Goal: Information Seeking & Learning: Learn about a topic

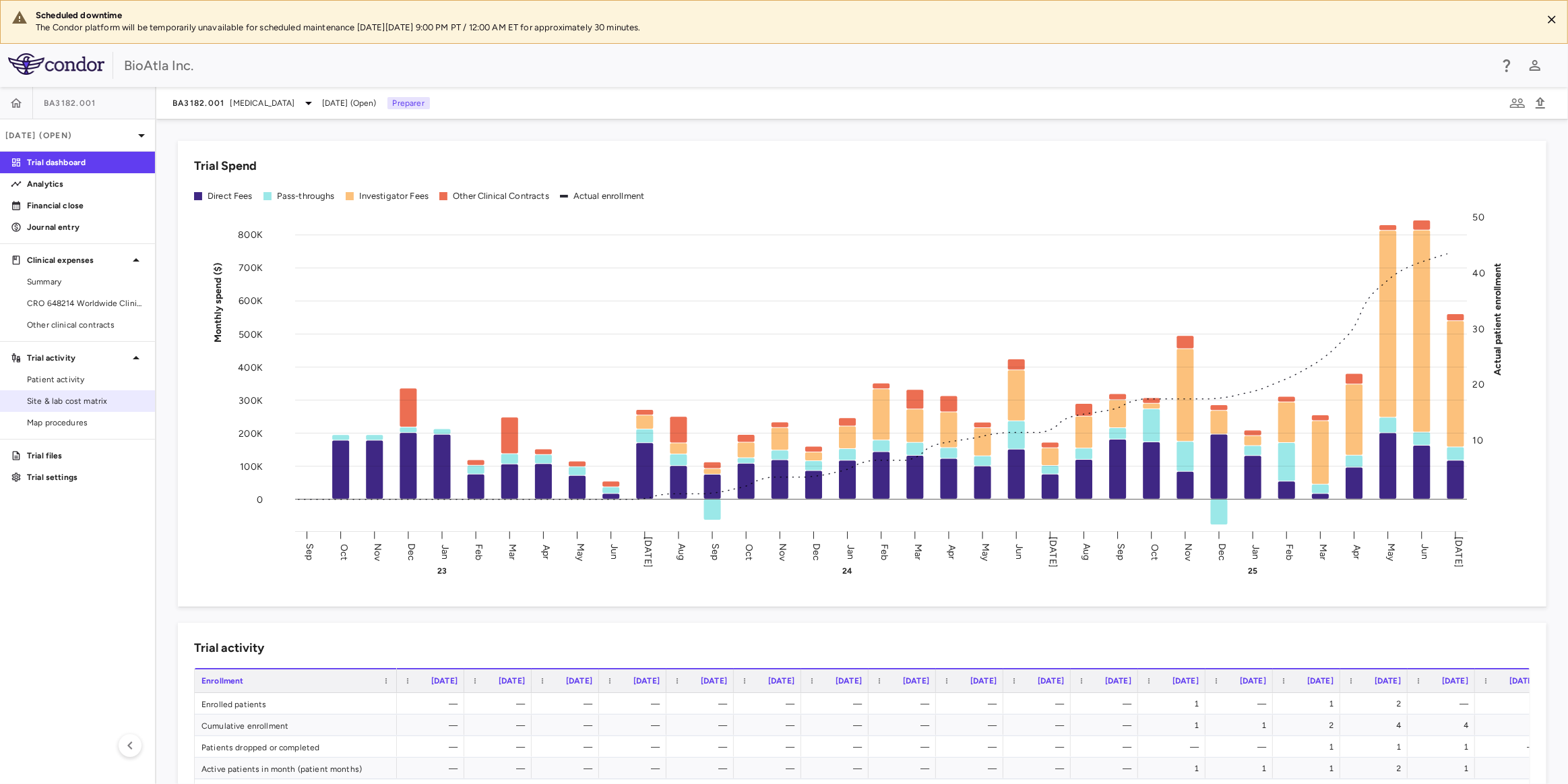
click at [72, 406] on link "Site & lab cost matrix" at bounding box center [77, 400] width 155 height 20
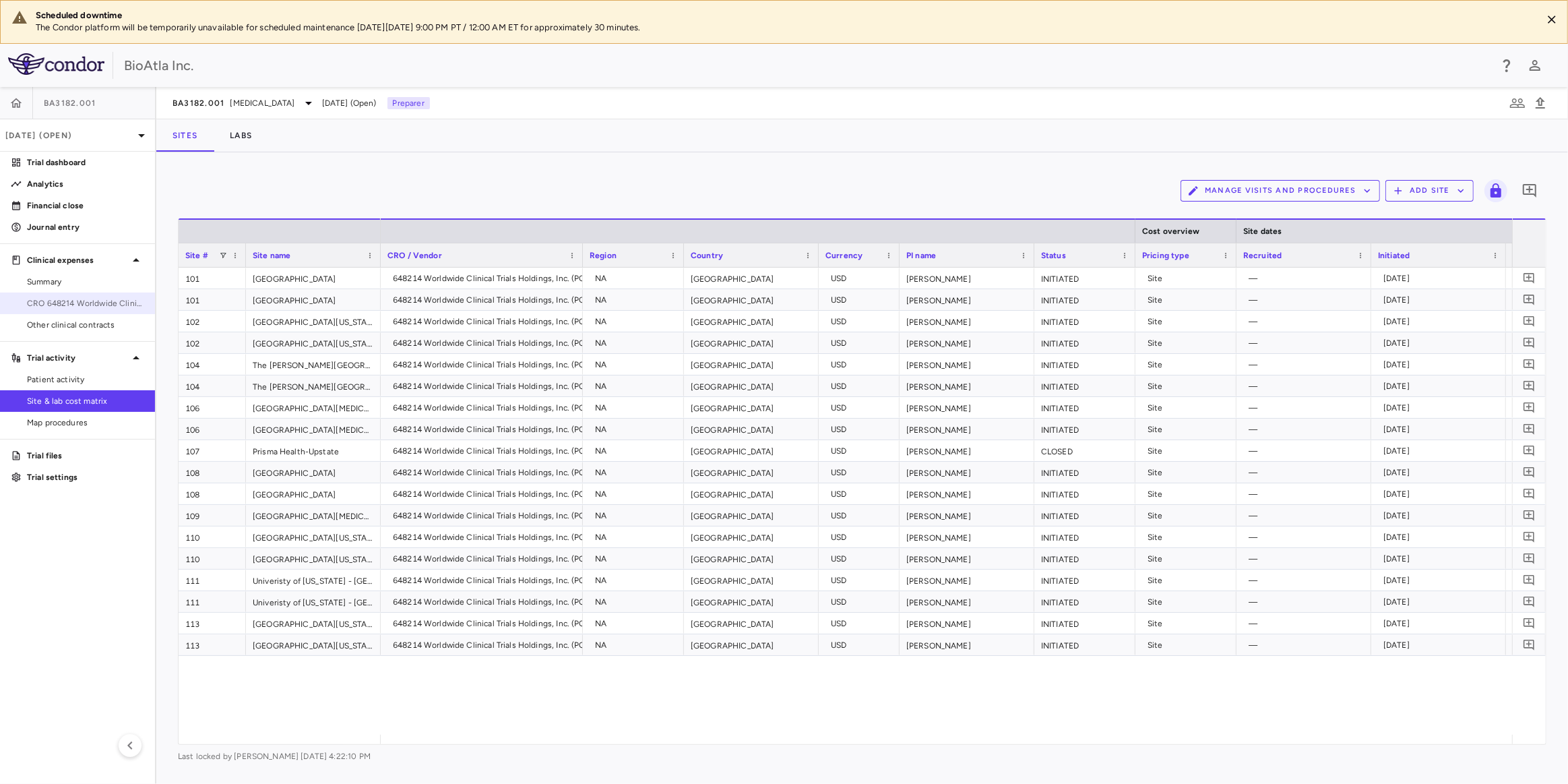
click at [100, 307] on span "CRO 648214 Worldwide Clinical Trials Holdings, Inc." at bounding box center [86, 303] width 117 height 12
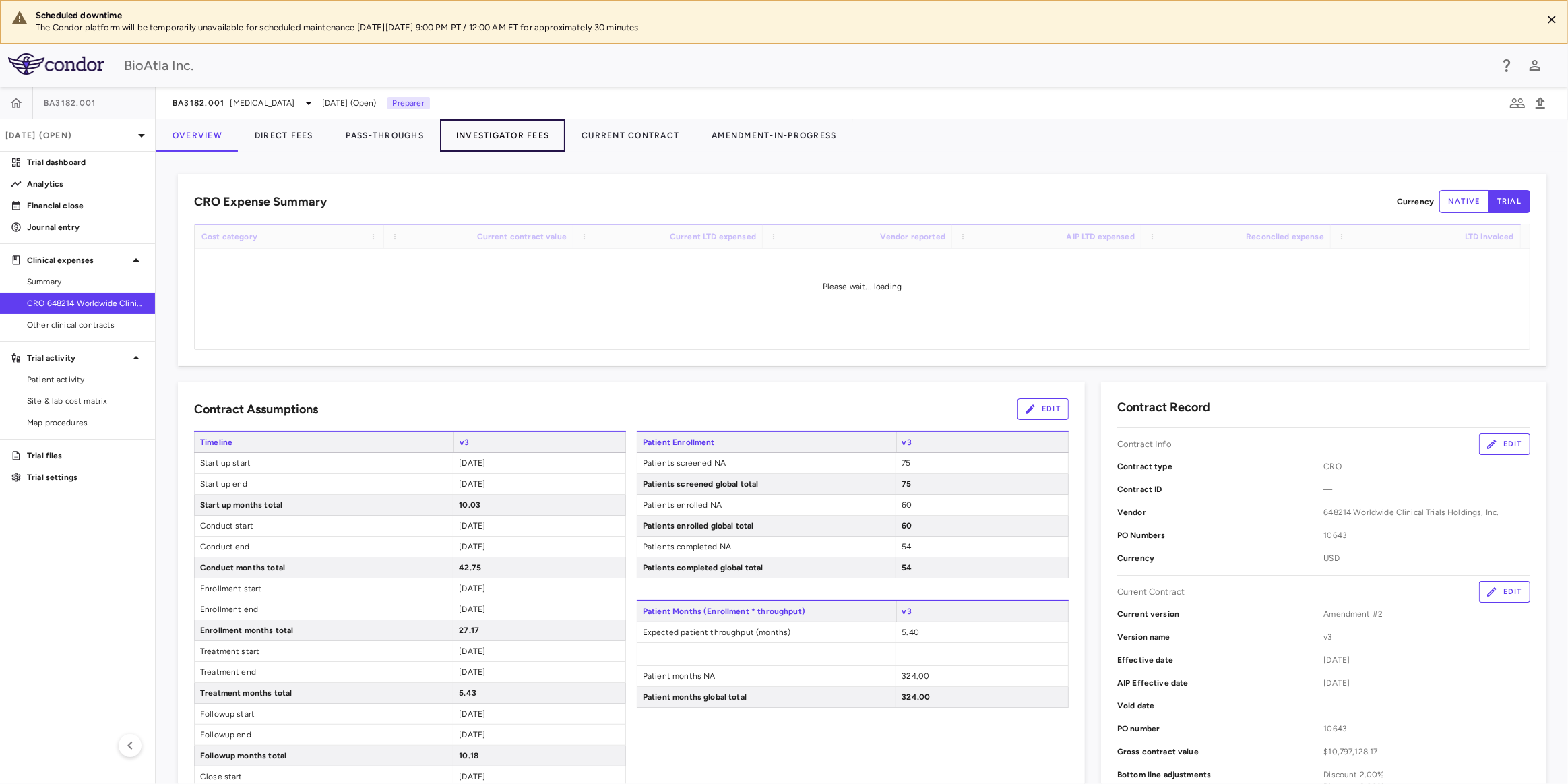
click at [490, 136] on button "Investigator Fees" at bounding box center [502, 135] width 125 height 32
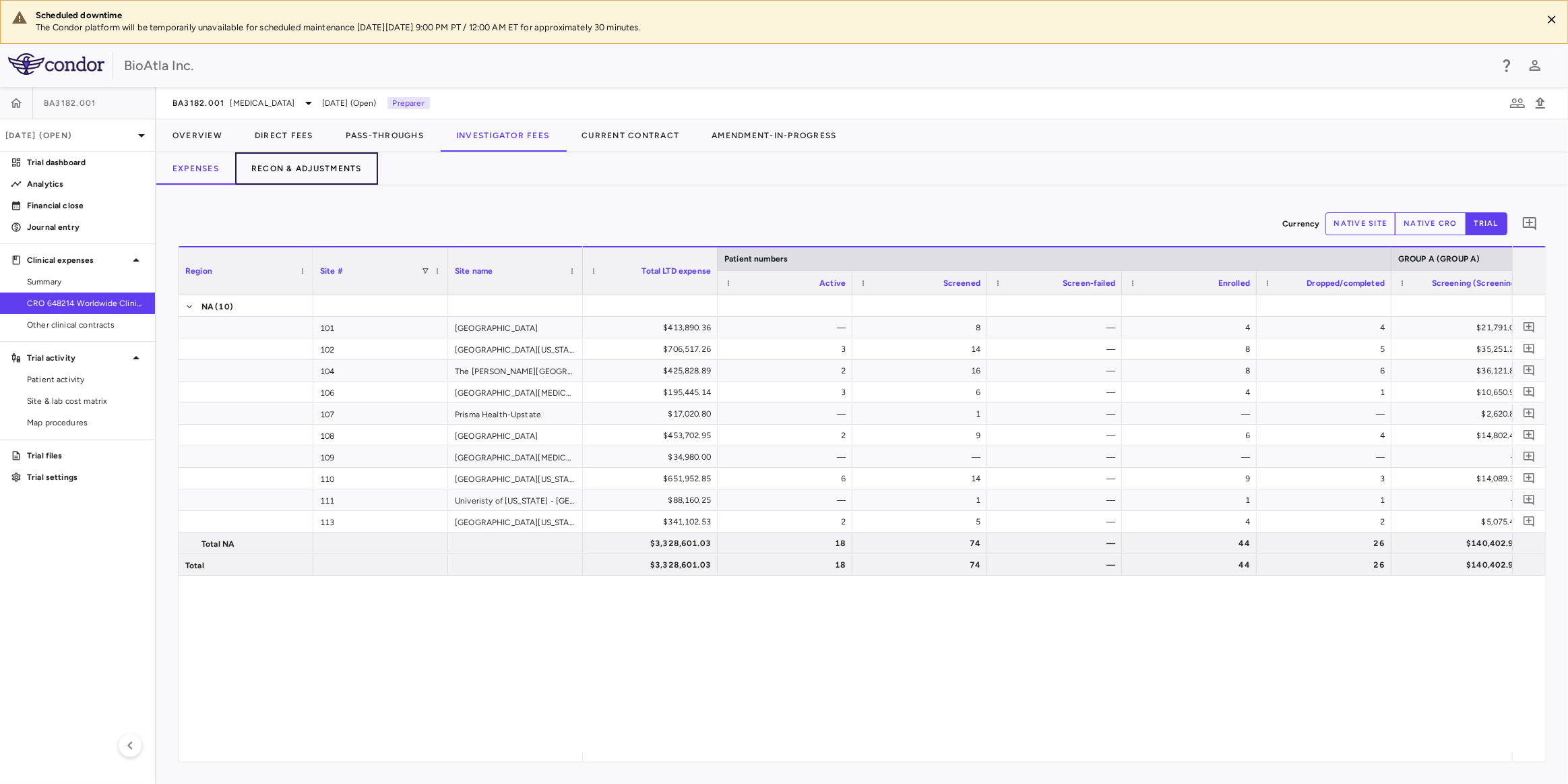
click at [318, 166] on button "Recon & Adjustments" at bounding box center [306, 168] width 143 height 32
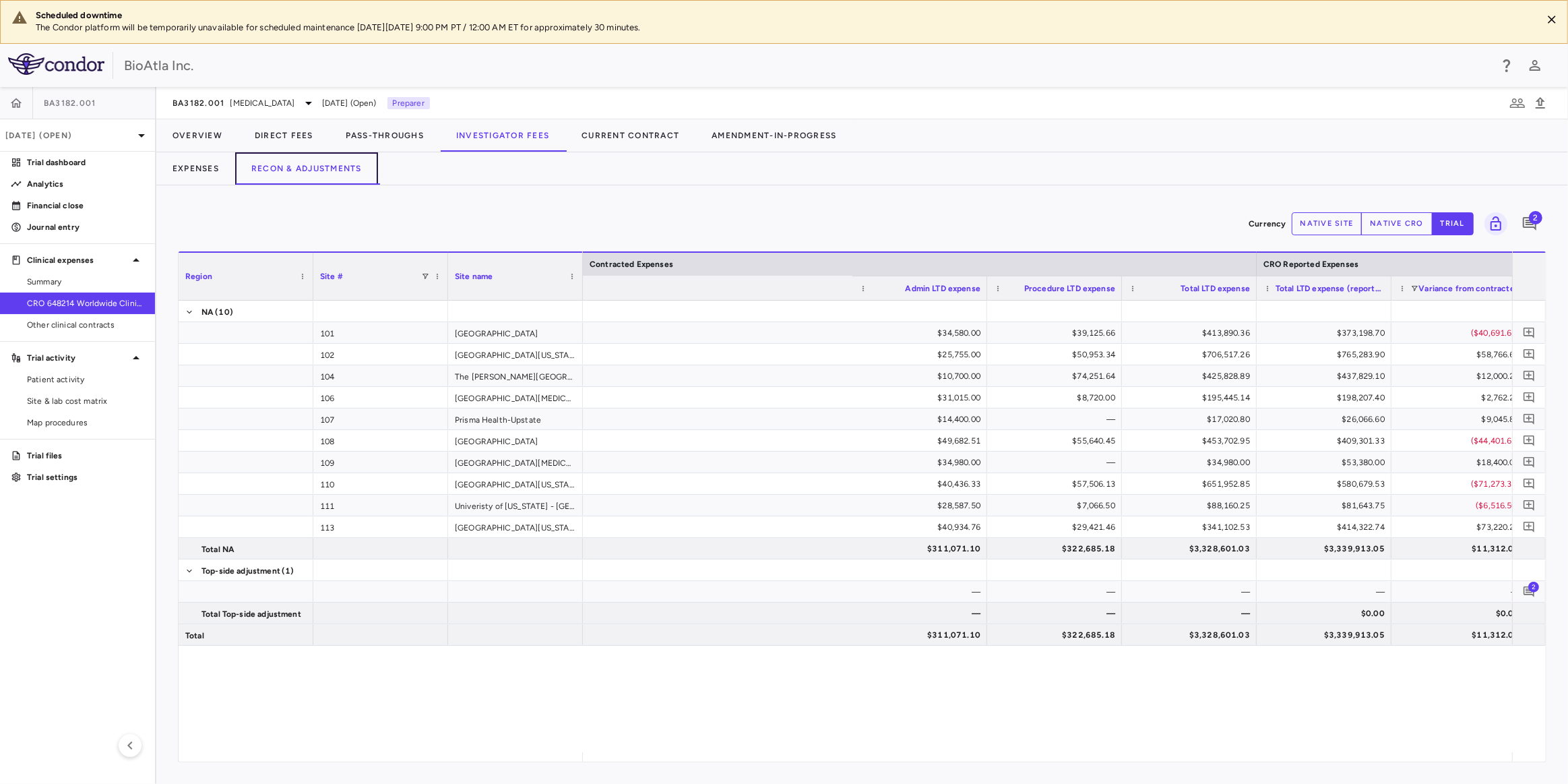
scroll to position [0, 418]
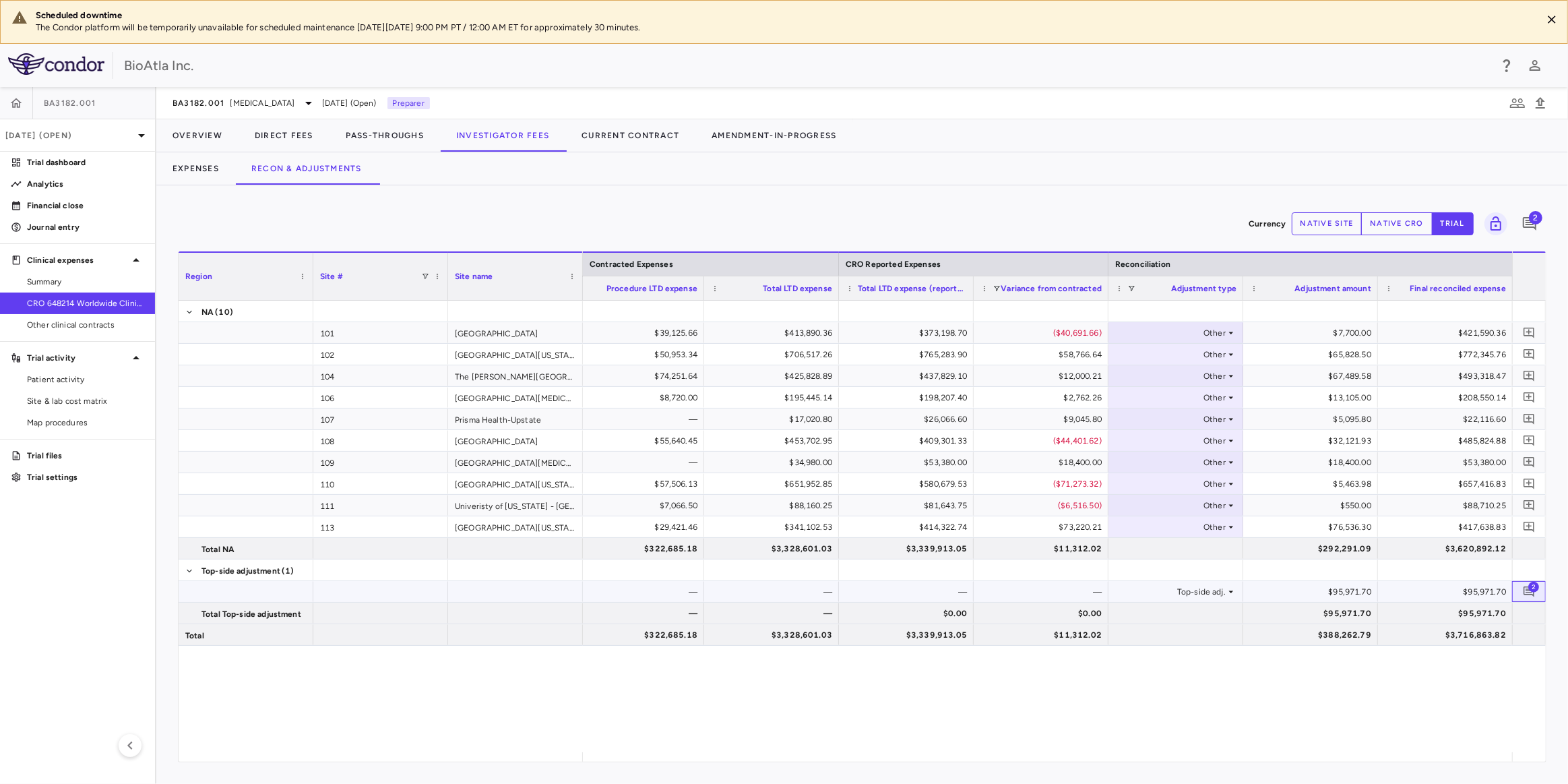
click at [1531, 591] on span "2" at bounding box center [1534, 586] width 11 height 11
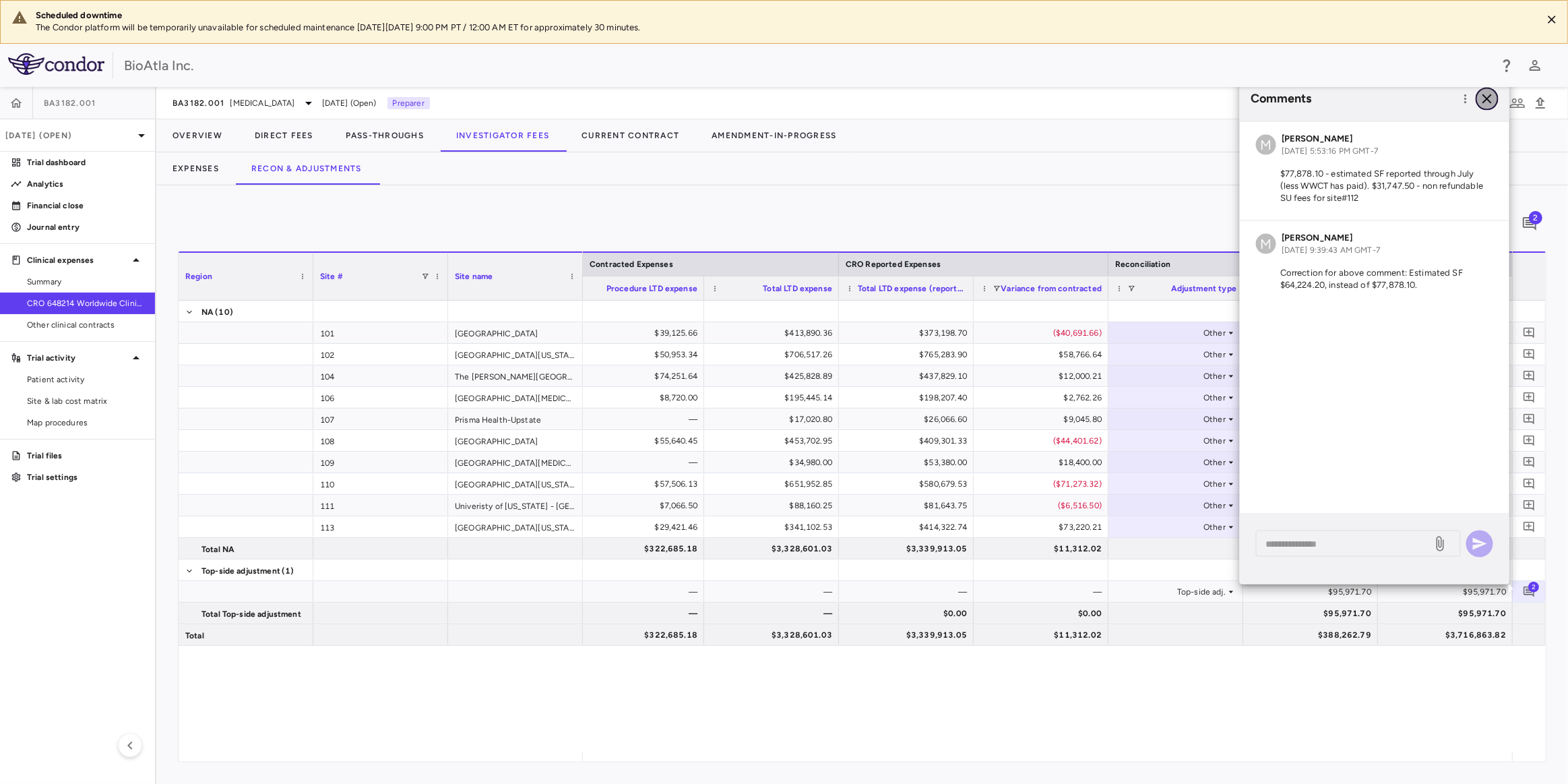
click at [1485, 99] on icon "button" at bounding box center [1487, 98] width 10 height 10
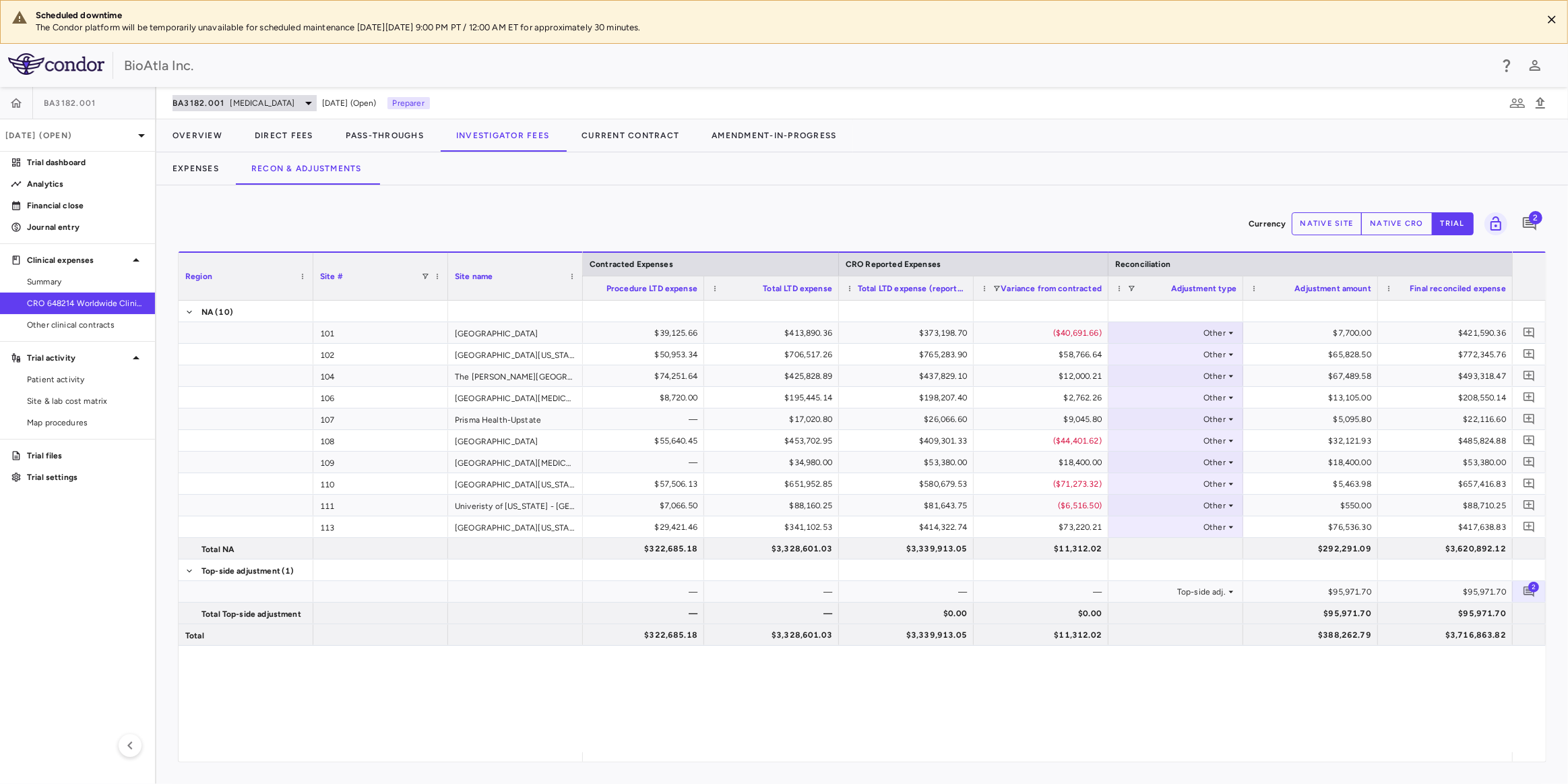
click at [258, 101] on span "[MEDICAL_DATA]" at bounding box center [263, 103] width 65 height 12
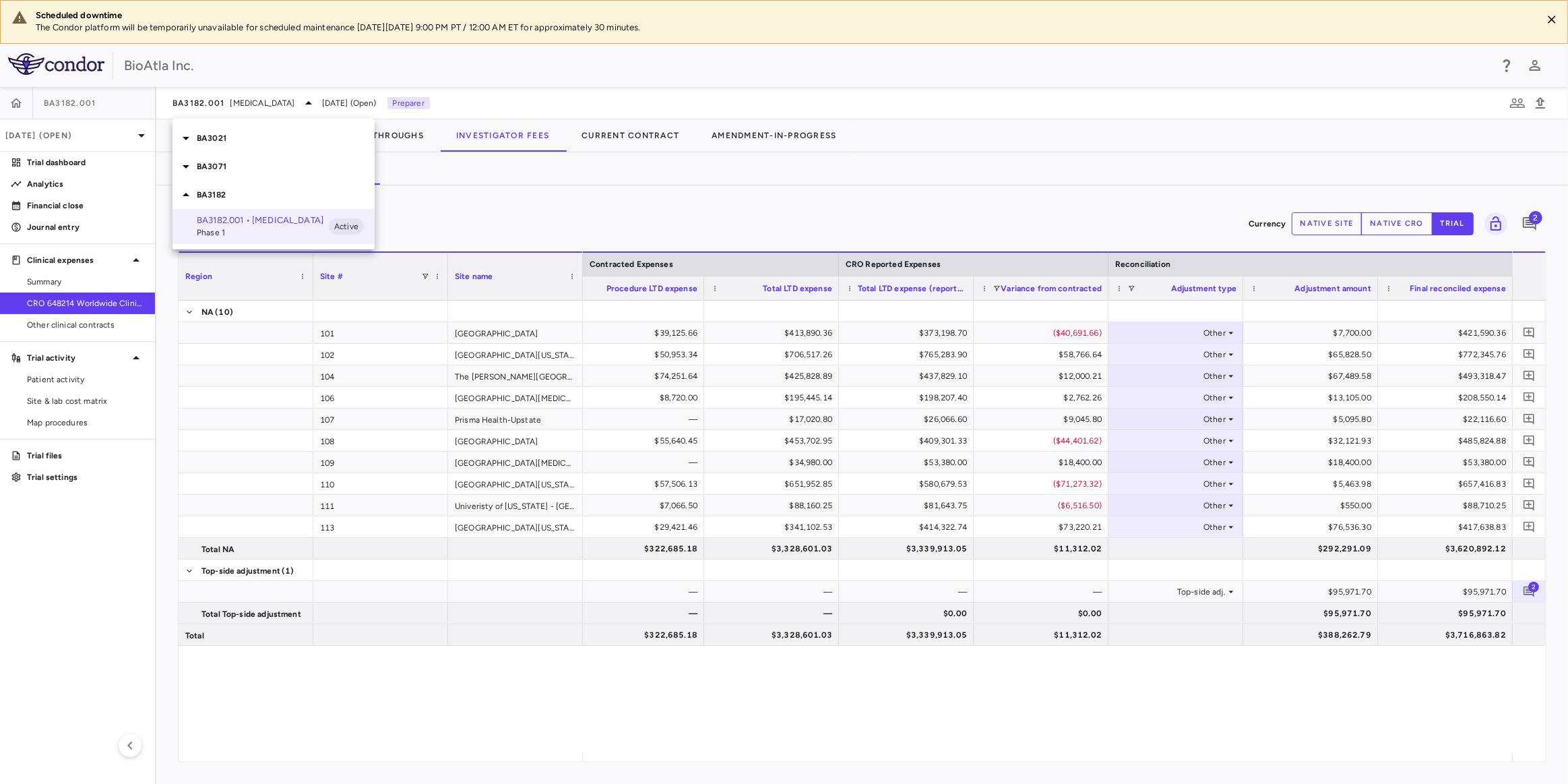
click at [215, 173] on div "BA3071" at bounding box center [273, 166] width 202 height 28
drag, startPoint x: 222, startPoint y: 198, endPoint x: 222, endPoint y: 188, distance: 10.0
click at [222, 210] on span "Phase 1/2" at bounding box center [263, 216] width 132 height 12
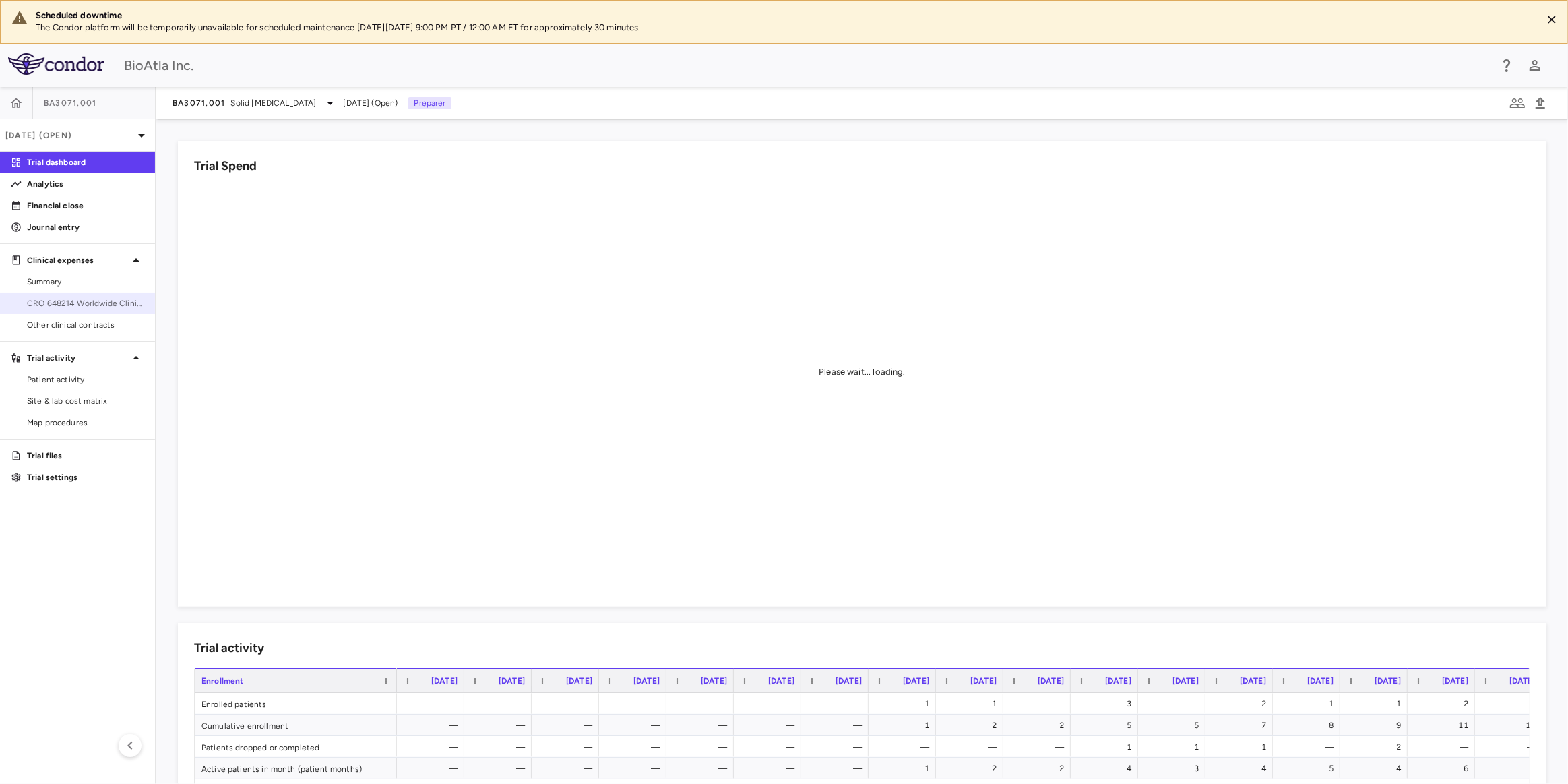
click at [81, 305] on span "CRO 648214 Worldwide Clinical Trials Holdings, Inc." at bounding box center [86, 303] width 117 height 12
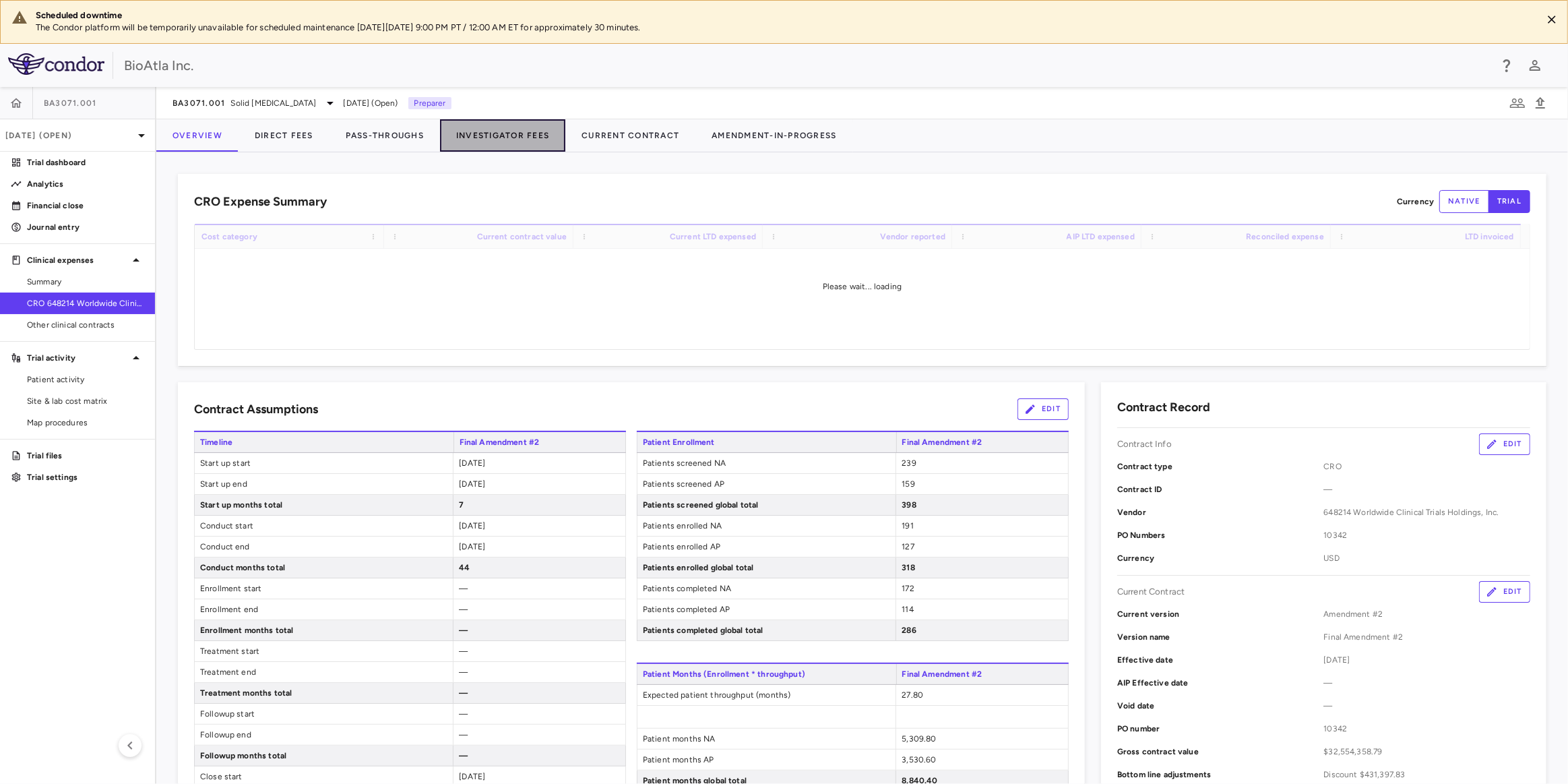
click at [486, 136] on button "Investigator Fees" at bounding box center [502, 135] width 125 height 32
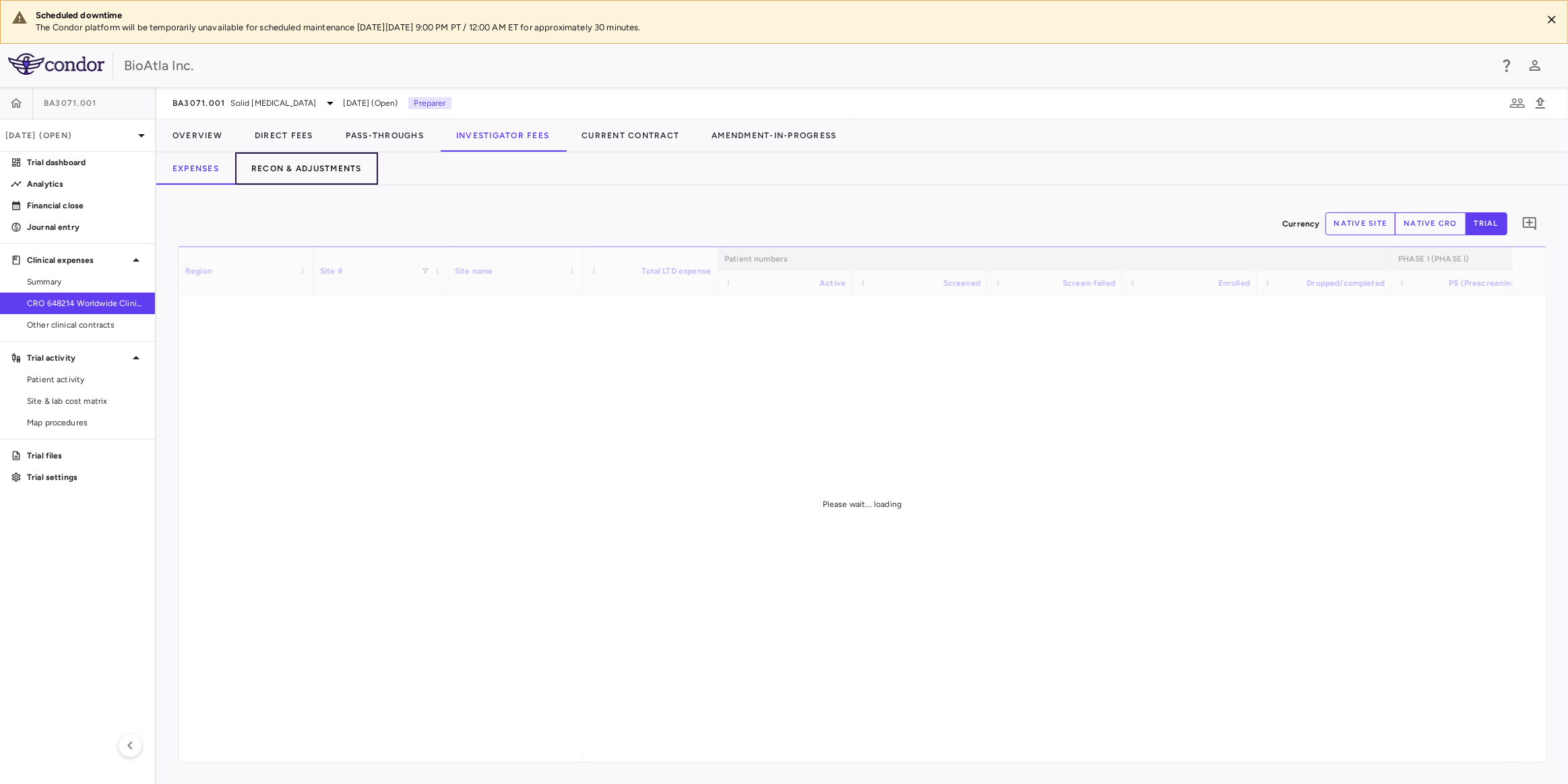
click at [309, 168] on button "Recon & Adjustments" at bounding box center [306, 168] width 143 height 32
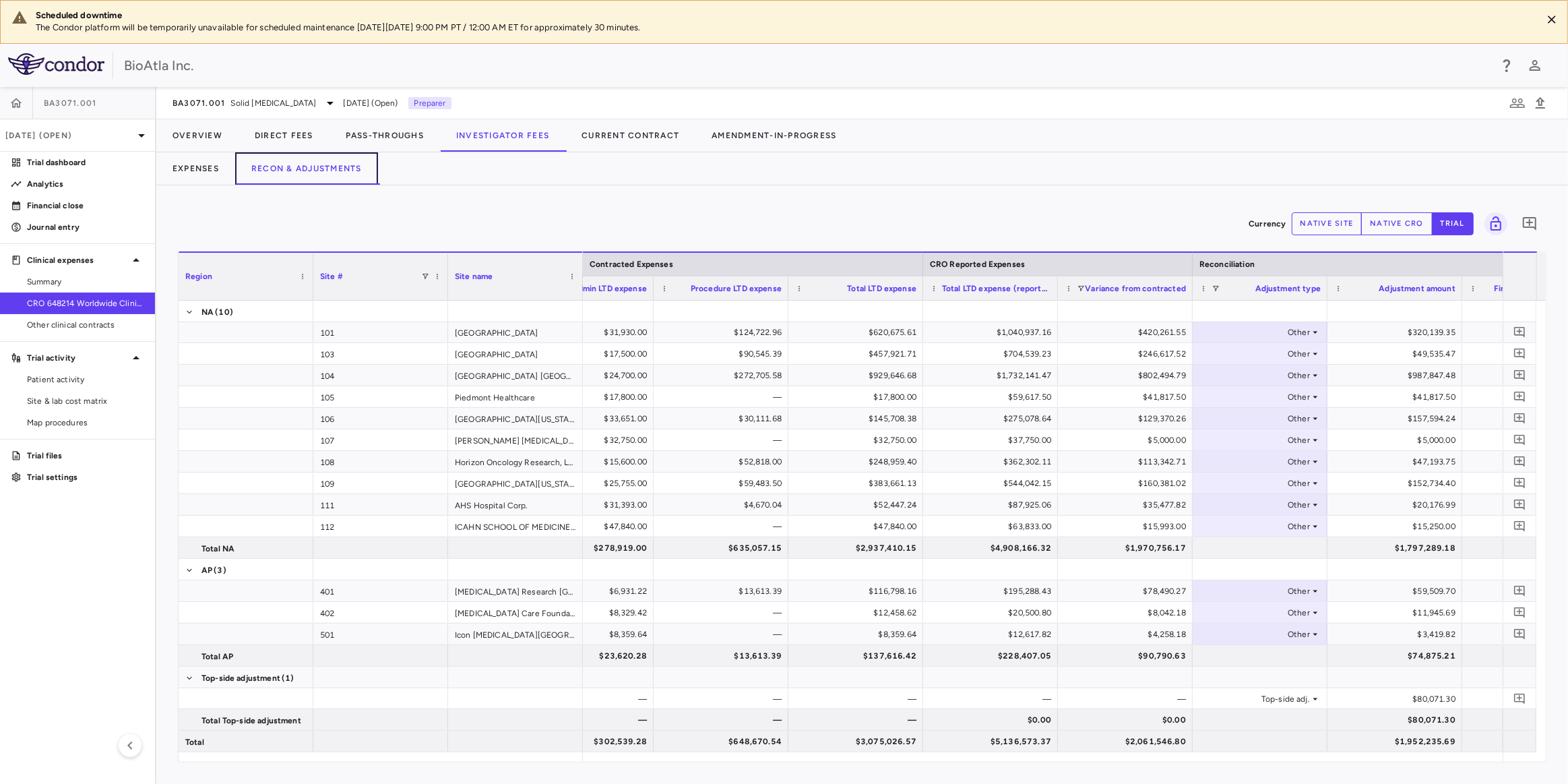
scroll to position [0, 427]
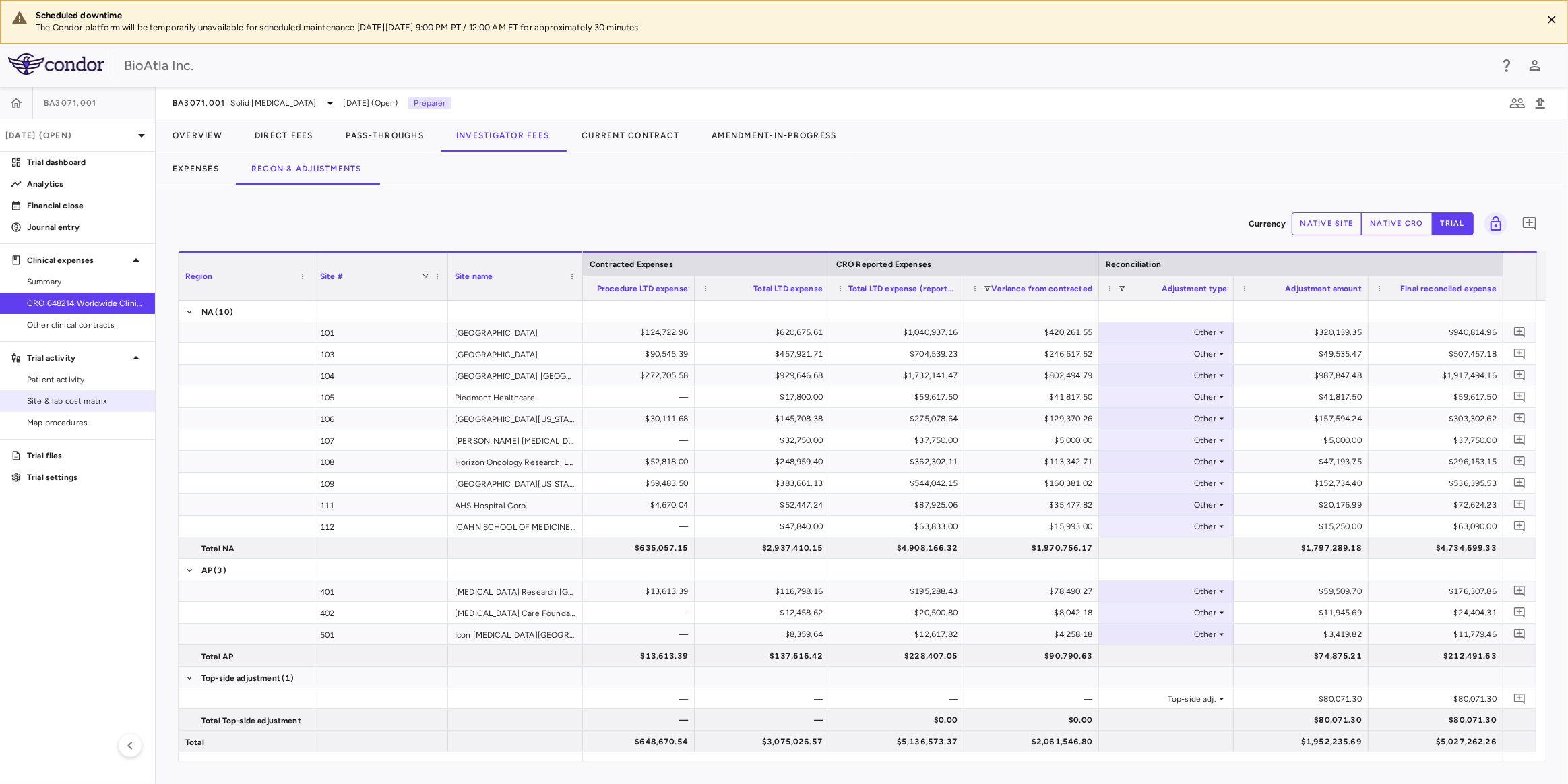
click at [47, 404] on span "Site & lab cost matrix" at bounding box center [86, 401] width 117 height 12
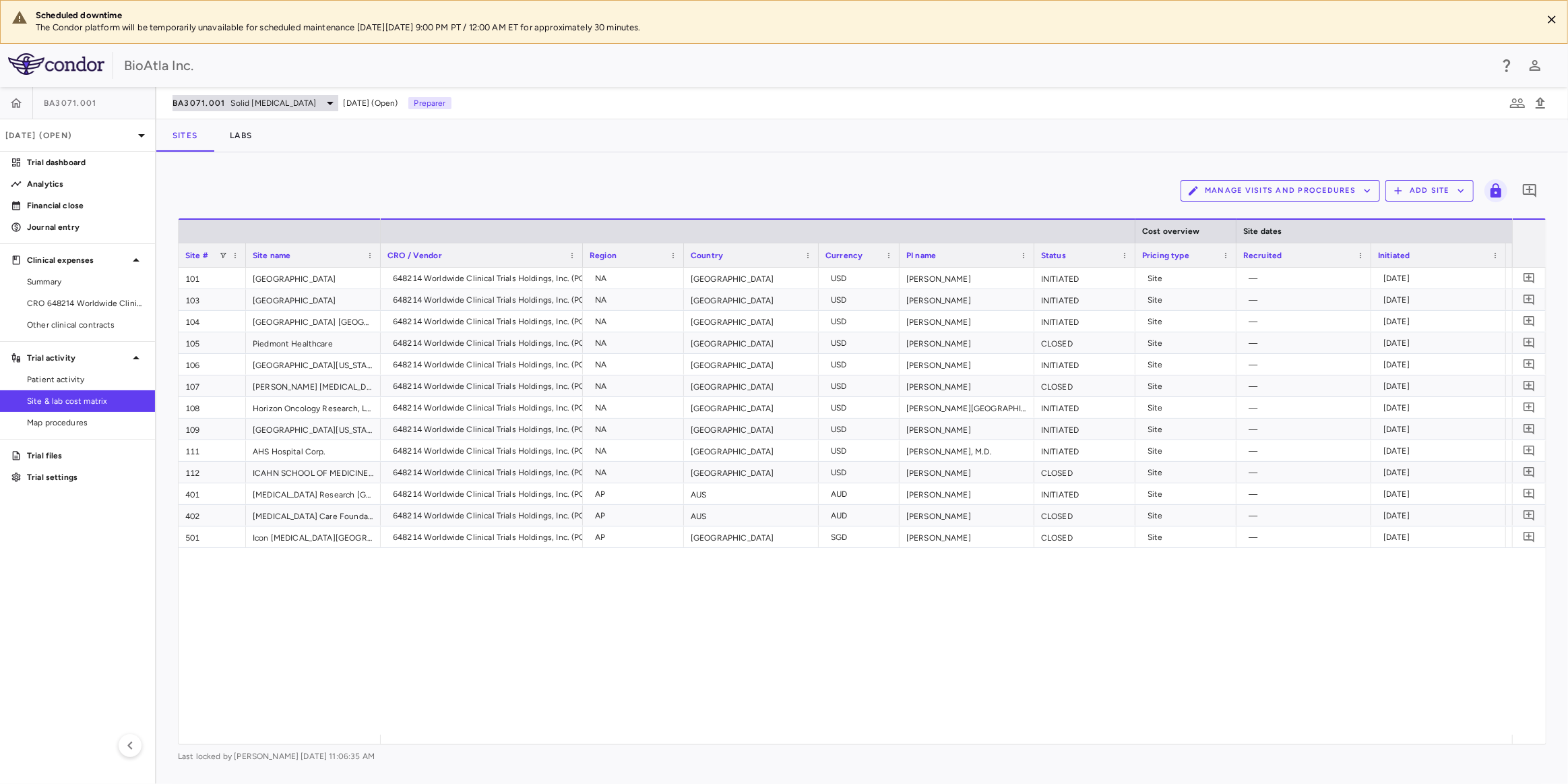
click at [278, 106] on div "BA3071.001 Solid [MEDICAL_DATA]" at bounding box center [255, 102] width 166 height 16
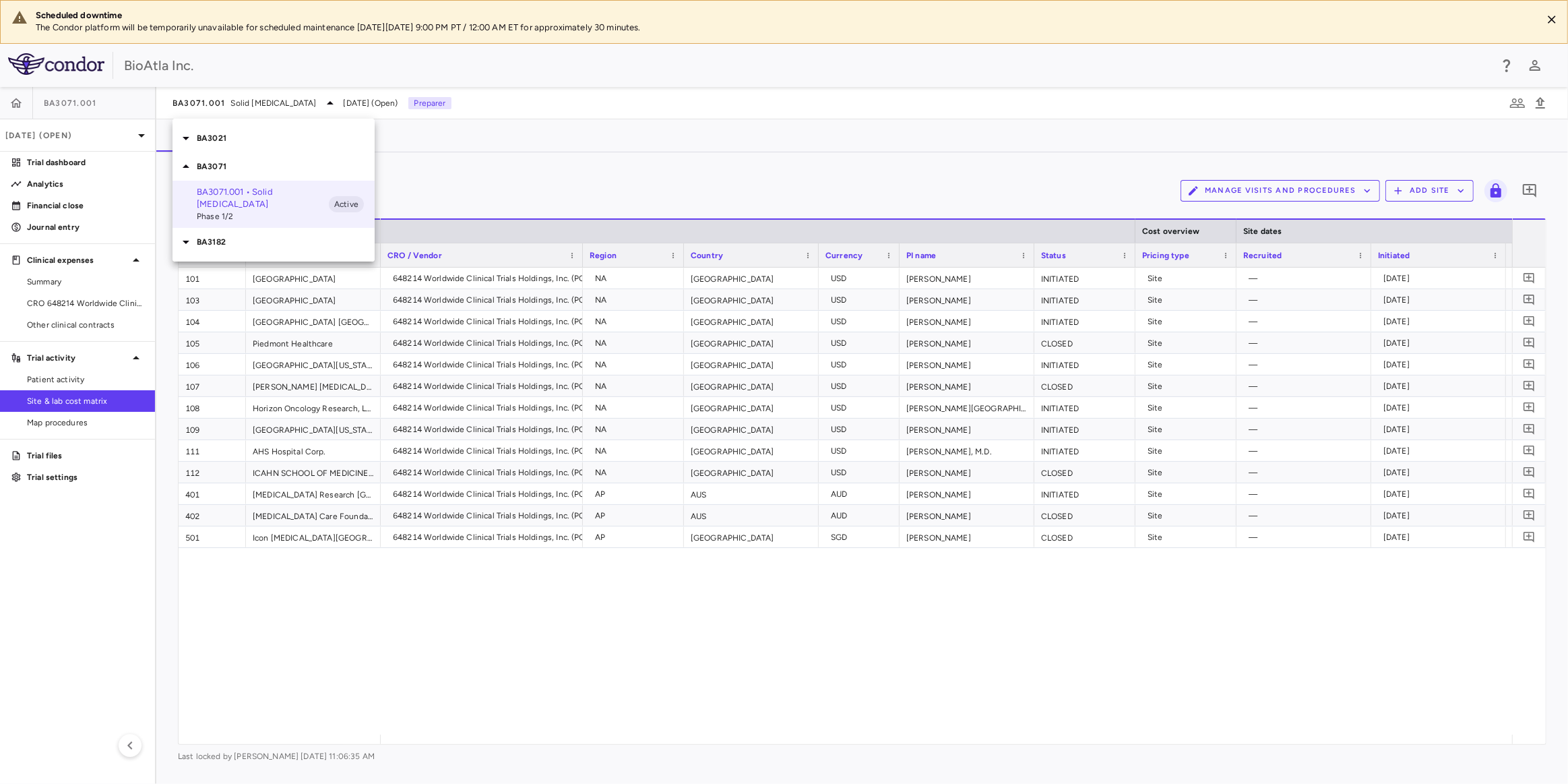
click at [208, 236] on p "BA3182" at bounding box center [286, 242] width 178 height 12
click at [236, 273] on span "Phase 1" at bounding box center [263, 279] width 132 height 12
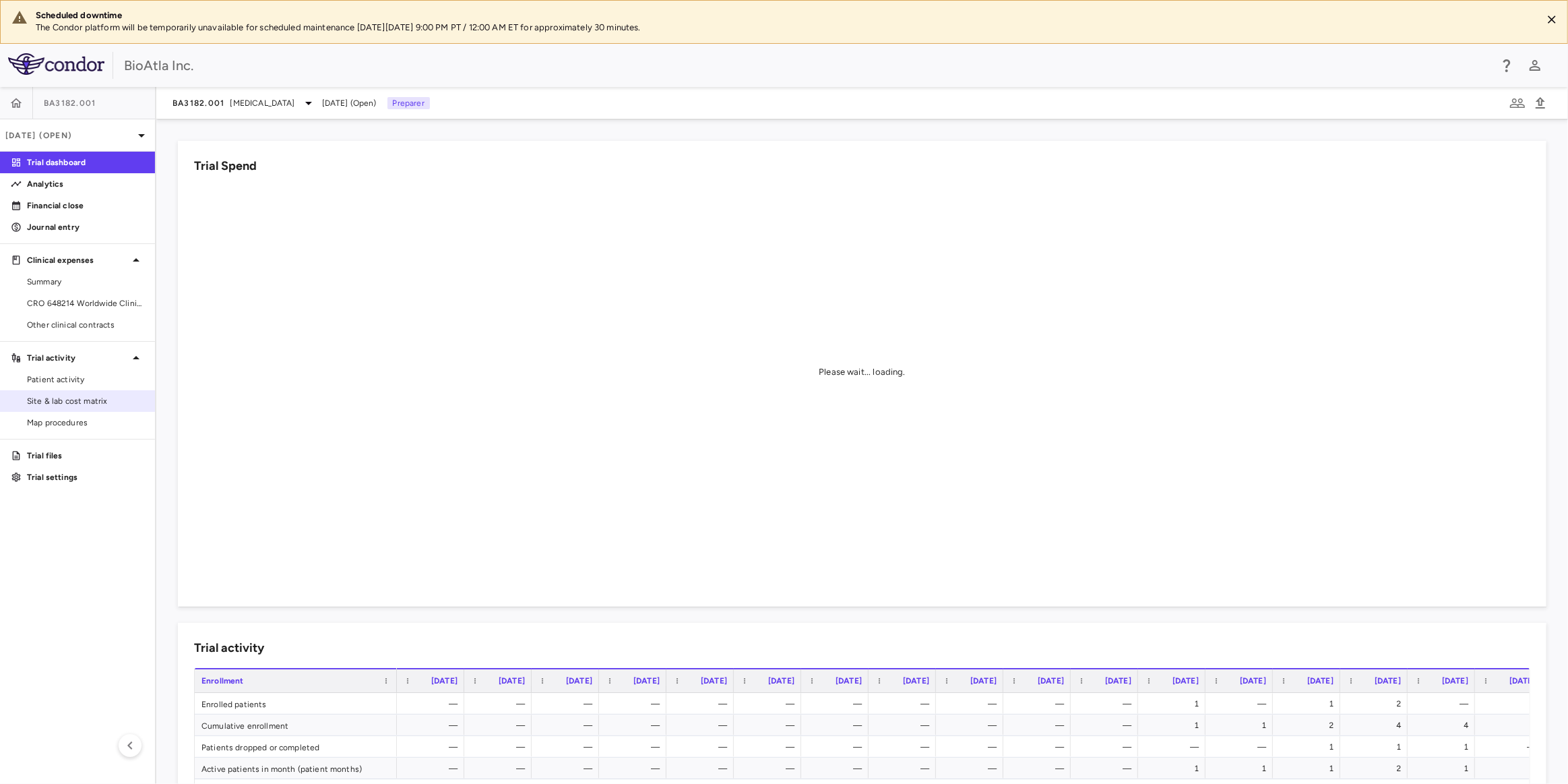
click at [77, 404] on span "Site & lab cost matrix" at bounding box center [86, 401] width 117 height 12
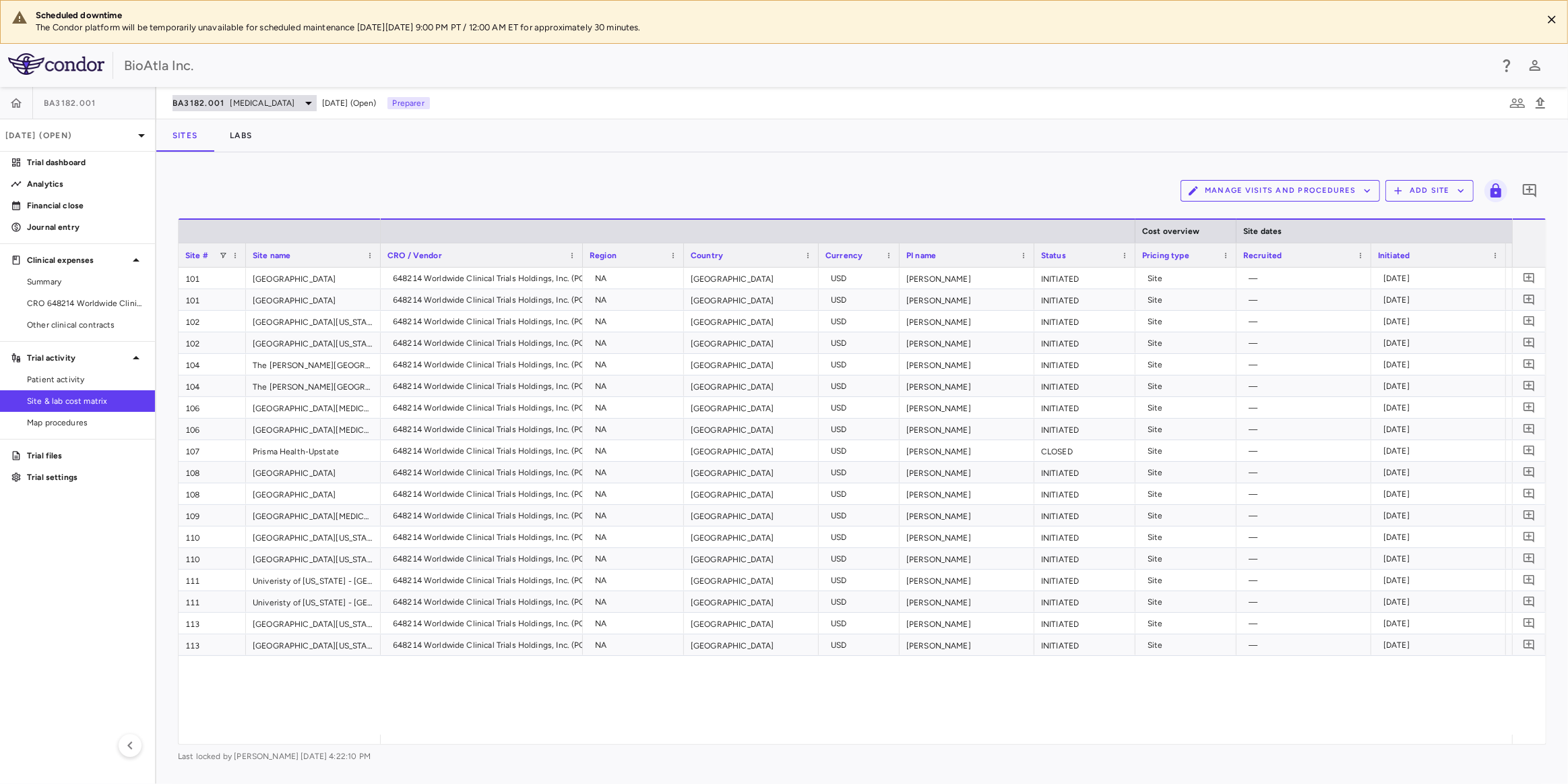
click at [307, 105] on icon at bounding box center [308, 102] width 16 height 16
click at [223, 145] on div "BA3021" at bounding box center [273, 138] width 202 height 28
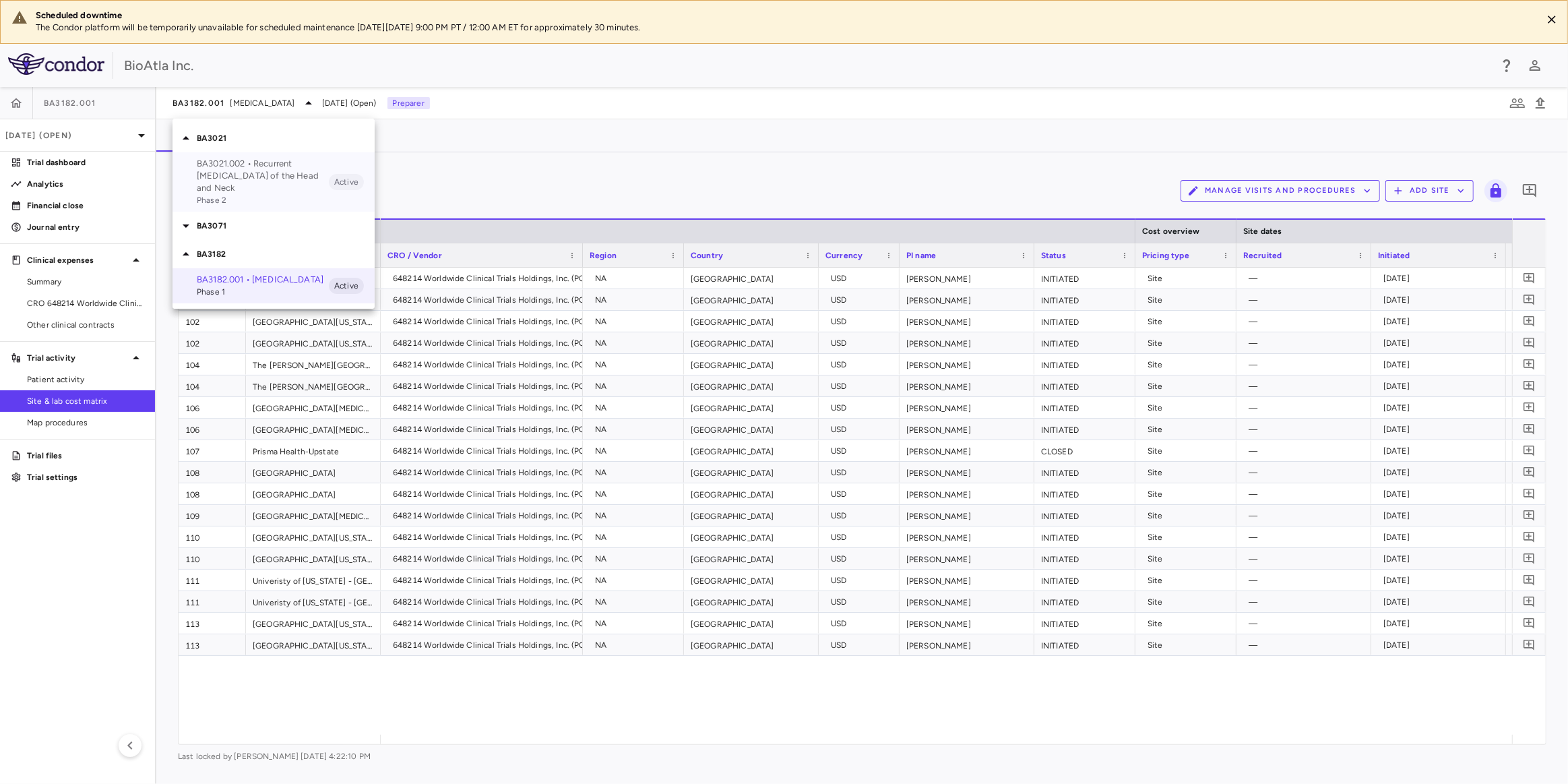
click at [228, 169] on p "BA3021.002 • Recurrent [MEDICAL_DATA] of the Head and Neck" at bounding box center [263, 176] width 132 height 37
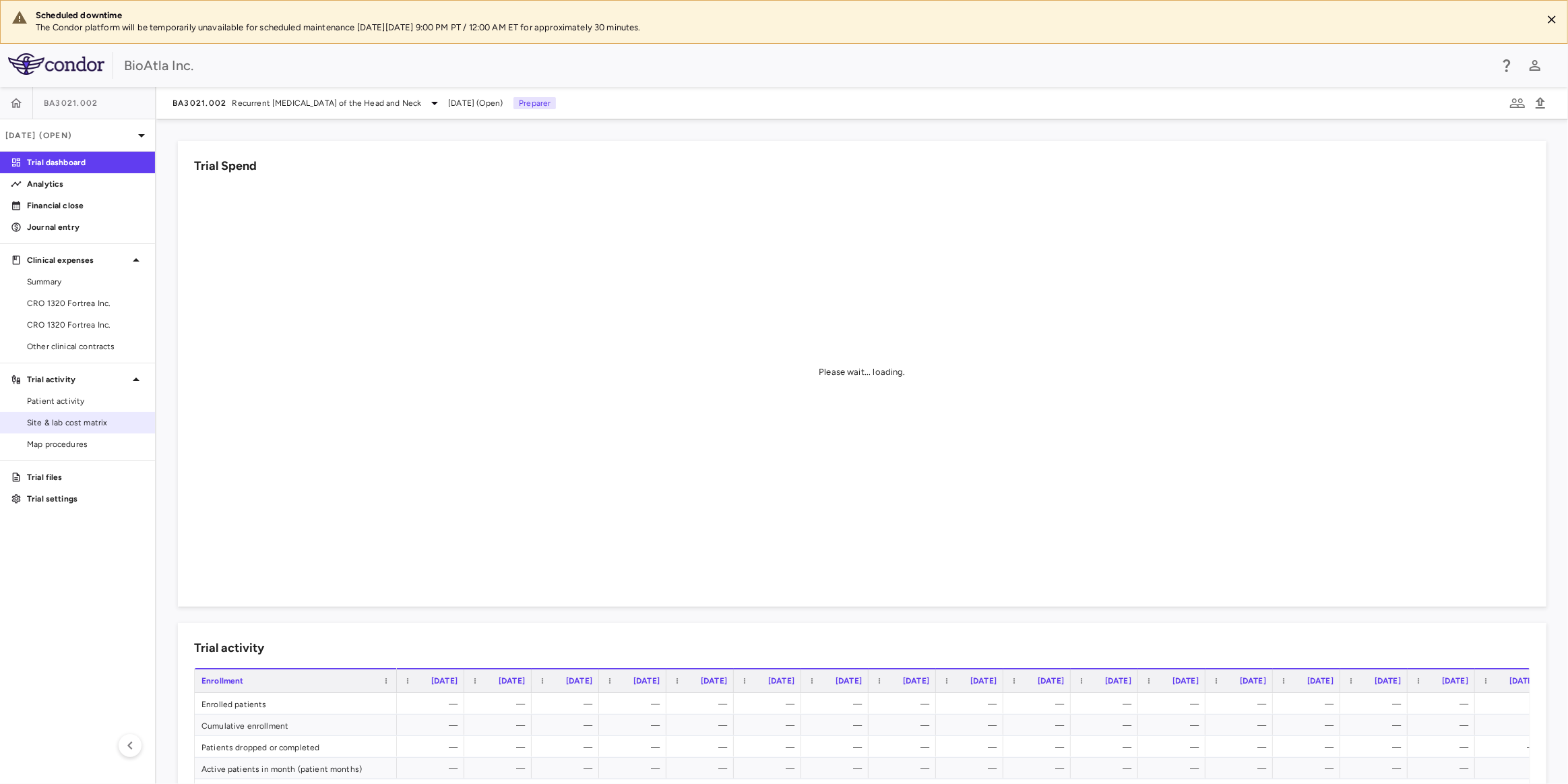
click at [67, 413] on link "Site & lab cost matrix" at bounding box center [77, 422] width 155 height 20
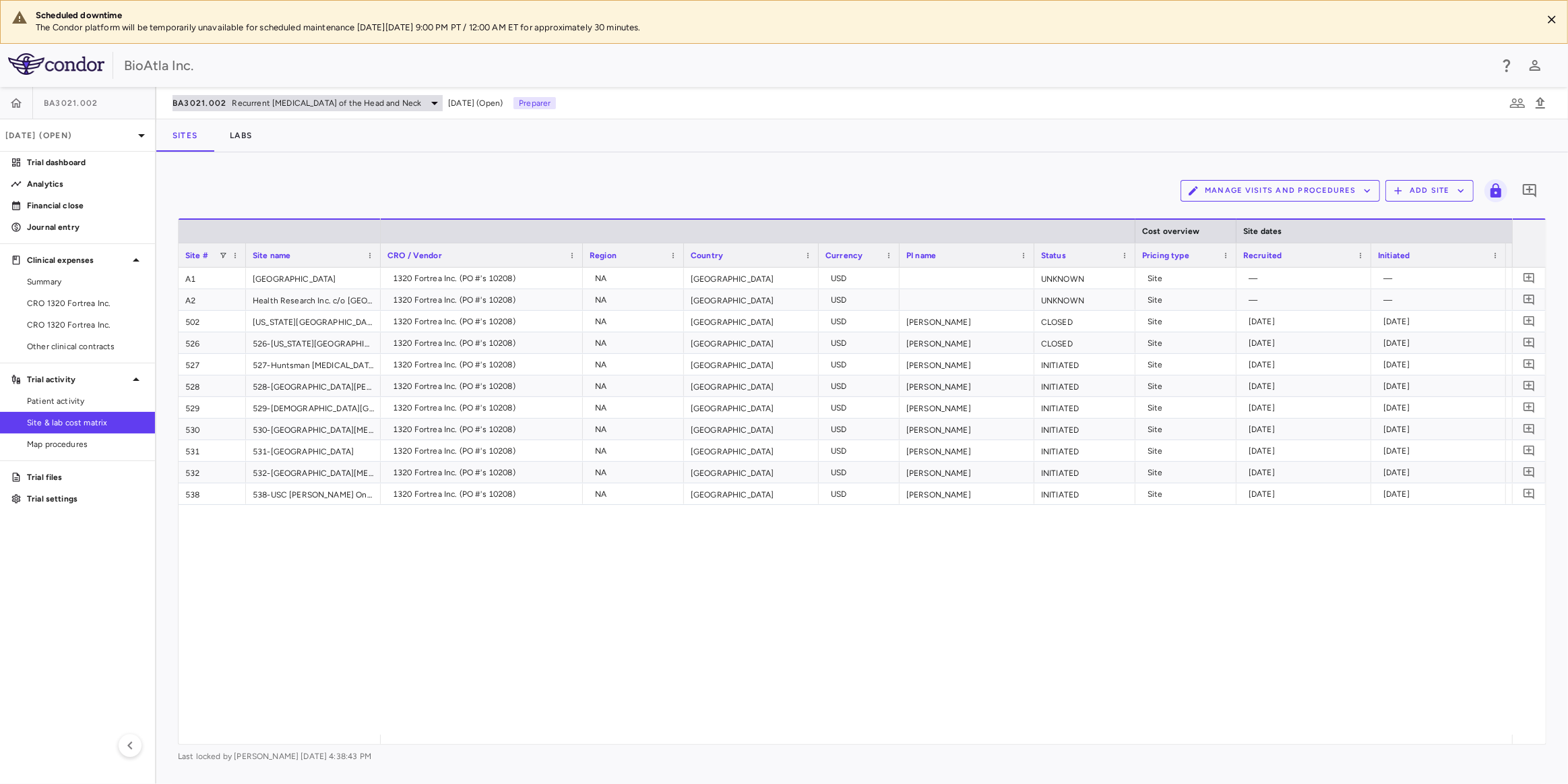
click at [422, 99] on span "Recurrent [MEDICAL_DATA] of the Head and Neck" at bounding box center [327, 103] width 189 height 12
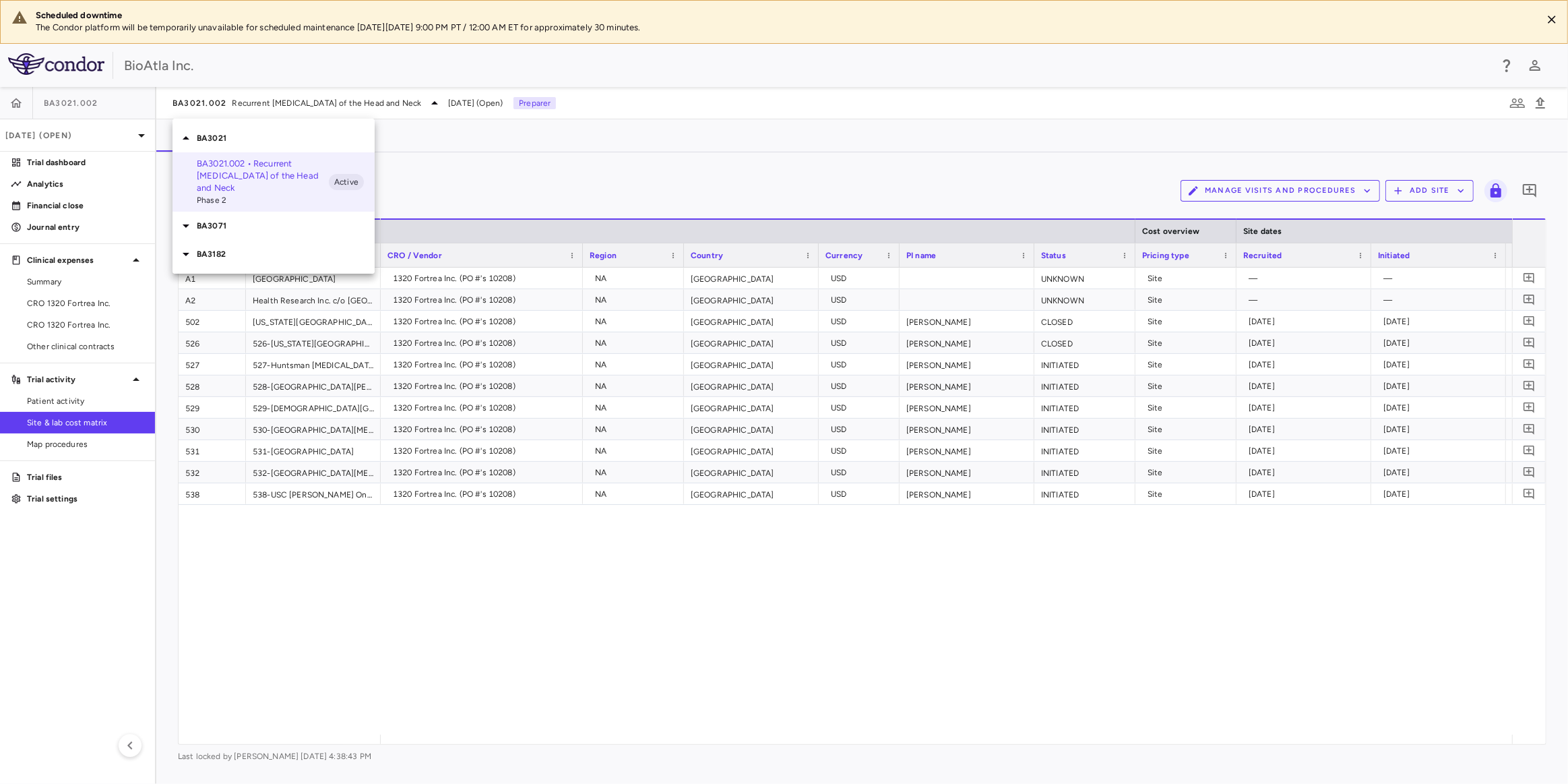
click at [195, 219] on div at bounding box center [187, 225] width 19 height 16
click at [215, 256] on p "BA3071.001 • Solid [MEDICAL_DATA]" at bounding box center [263, 258] width 132 height 25
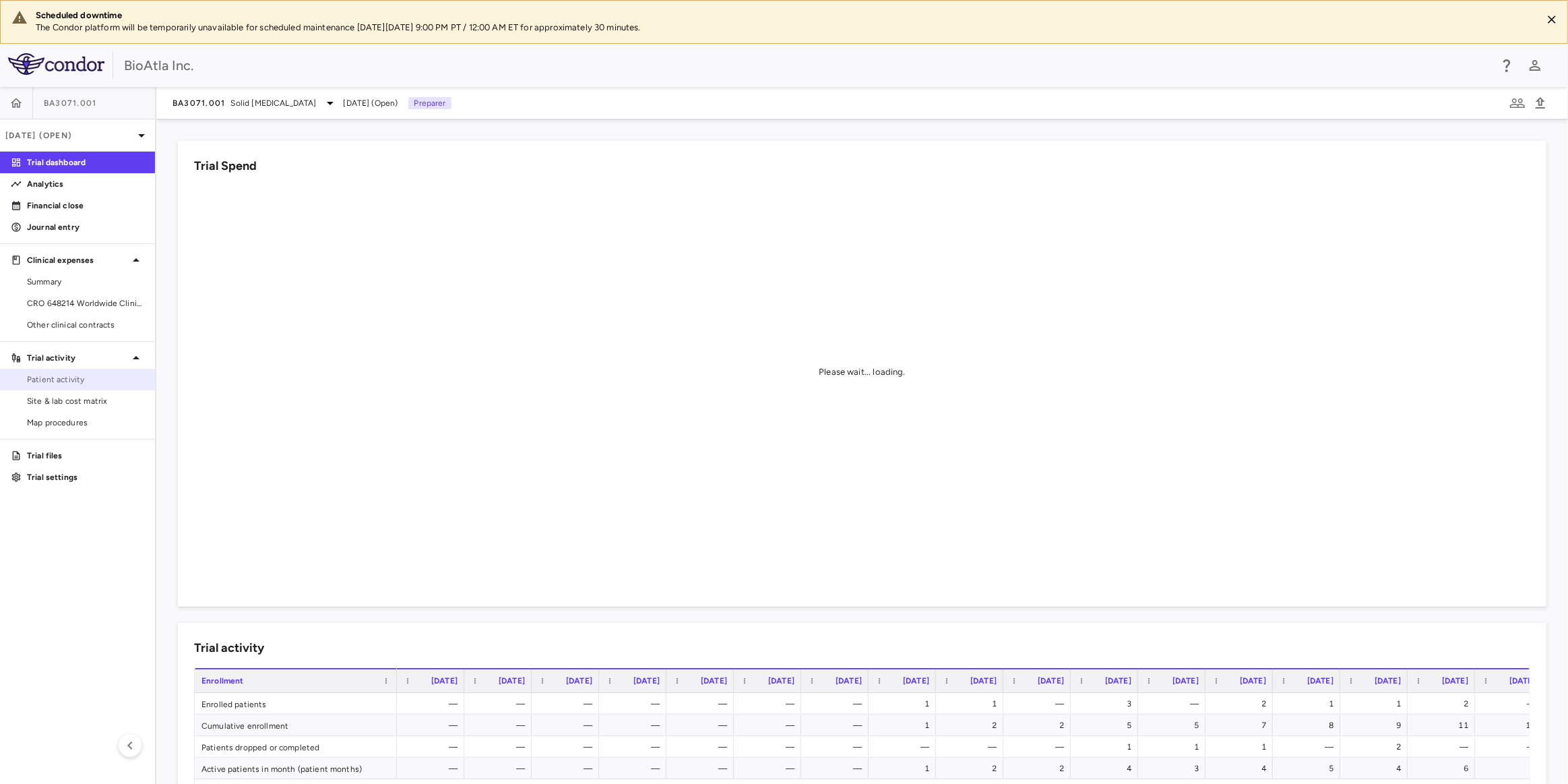
click at [65, 378] on span "Patient activity" at bounding box center [86, 379] width 117 height 12
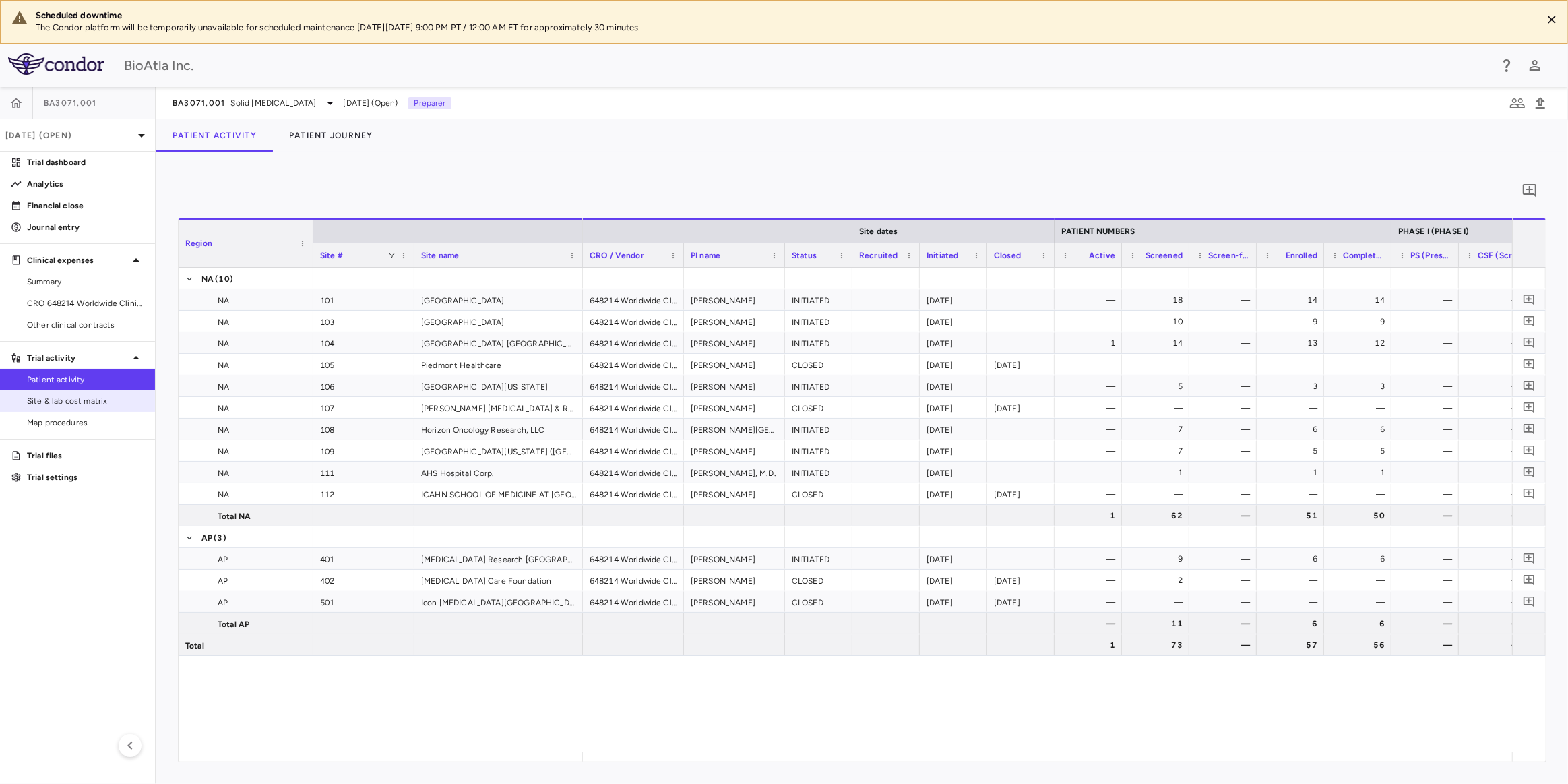
click at [60, 396] on span "Site & lab cost matrix" at bounding box center [86, 401] width 117 height 12
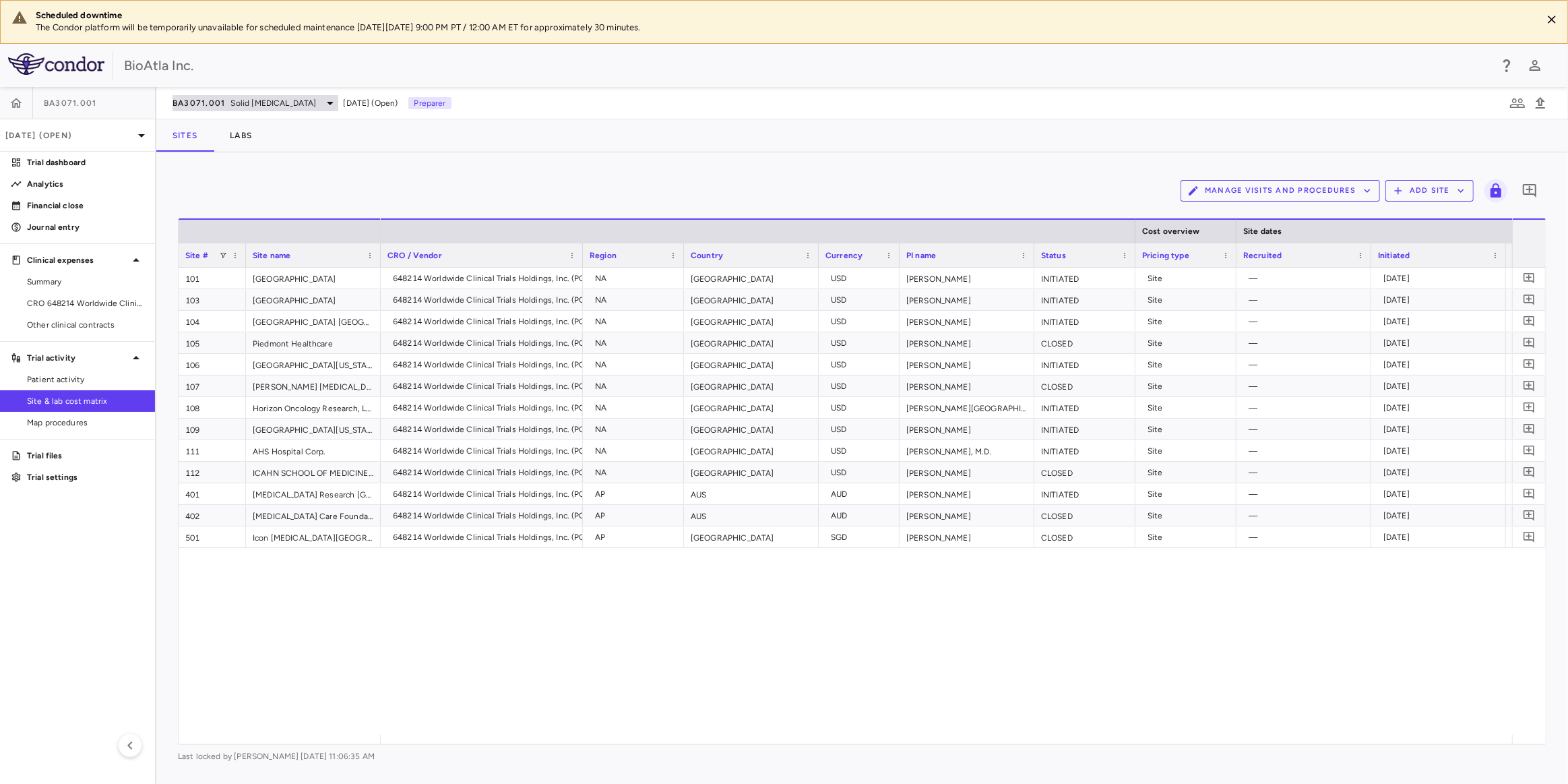
click at [327, 103] on icon at bounding box center [330, 103] width 7 height 4
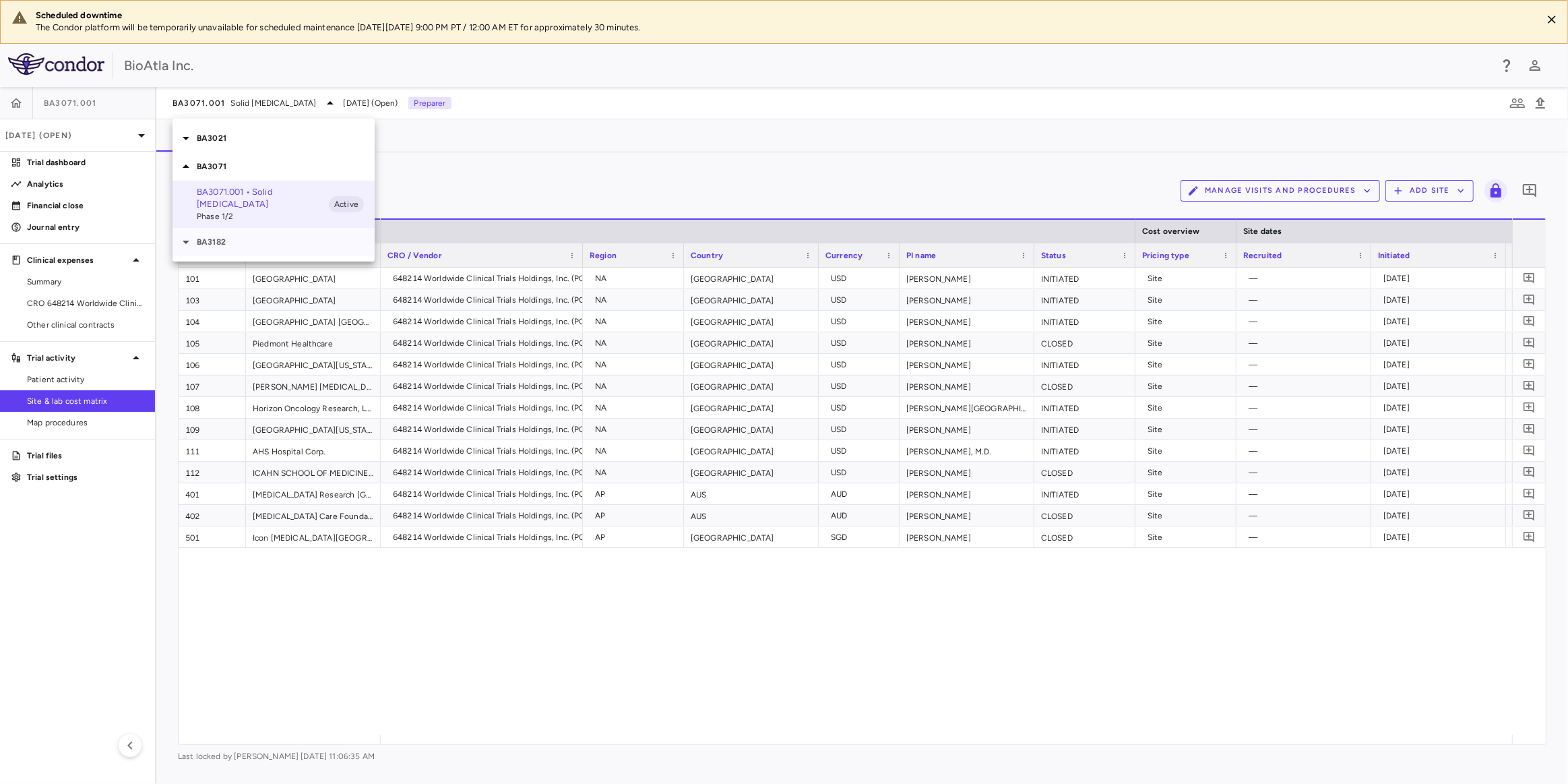
click at [215, 236] on p "BA3182" at bounding box center [286, 242] width 178 height 12
click at [208, 261] on p "BA3182.001 • [MEDICAL_DATA]" at bounding box center [263, 267] width 132 height 12
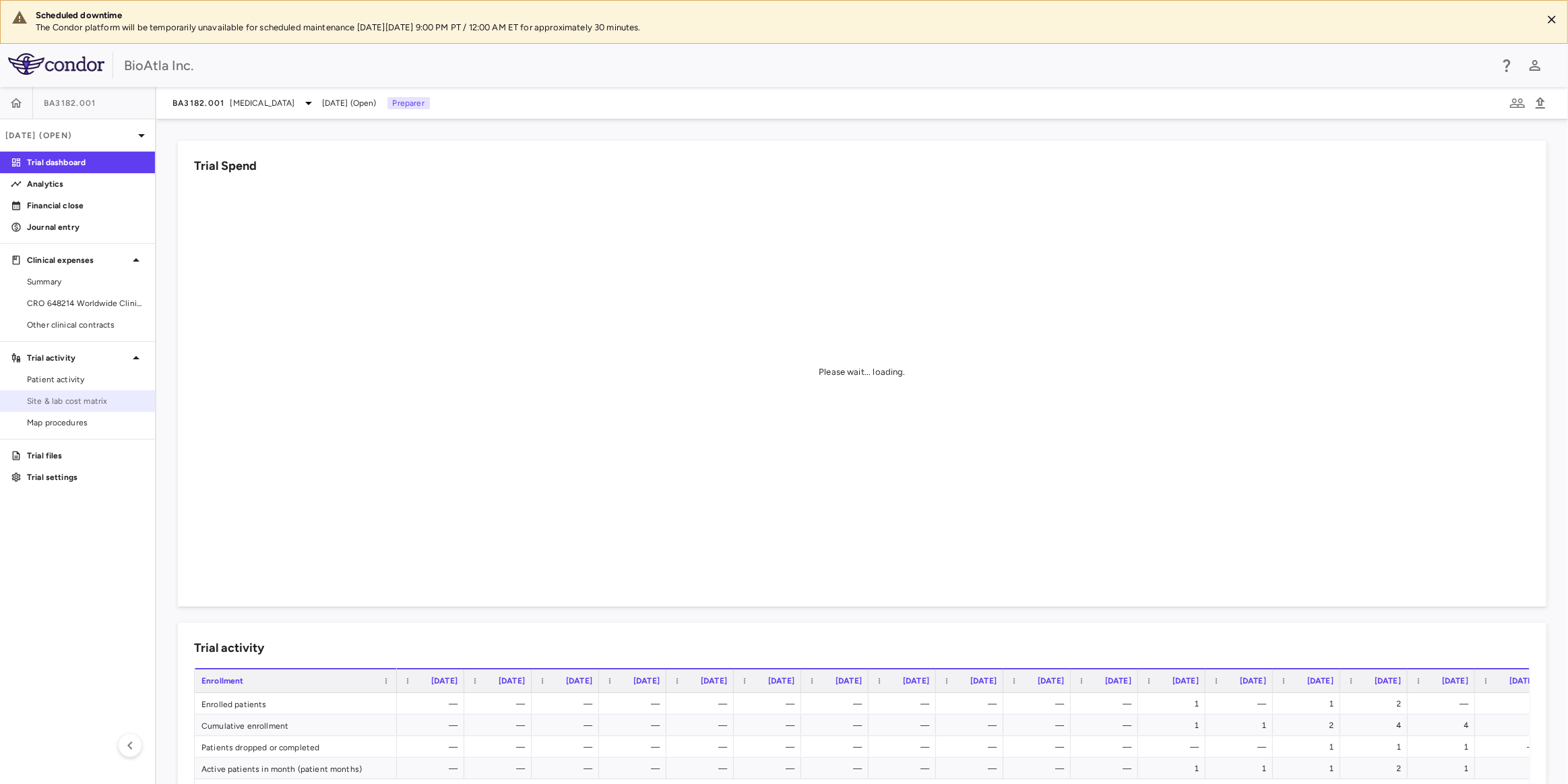
click at [70, 392] on link "Site & lab cost matrix" at bounding box center [77, 400] width 155 height 20
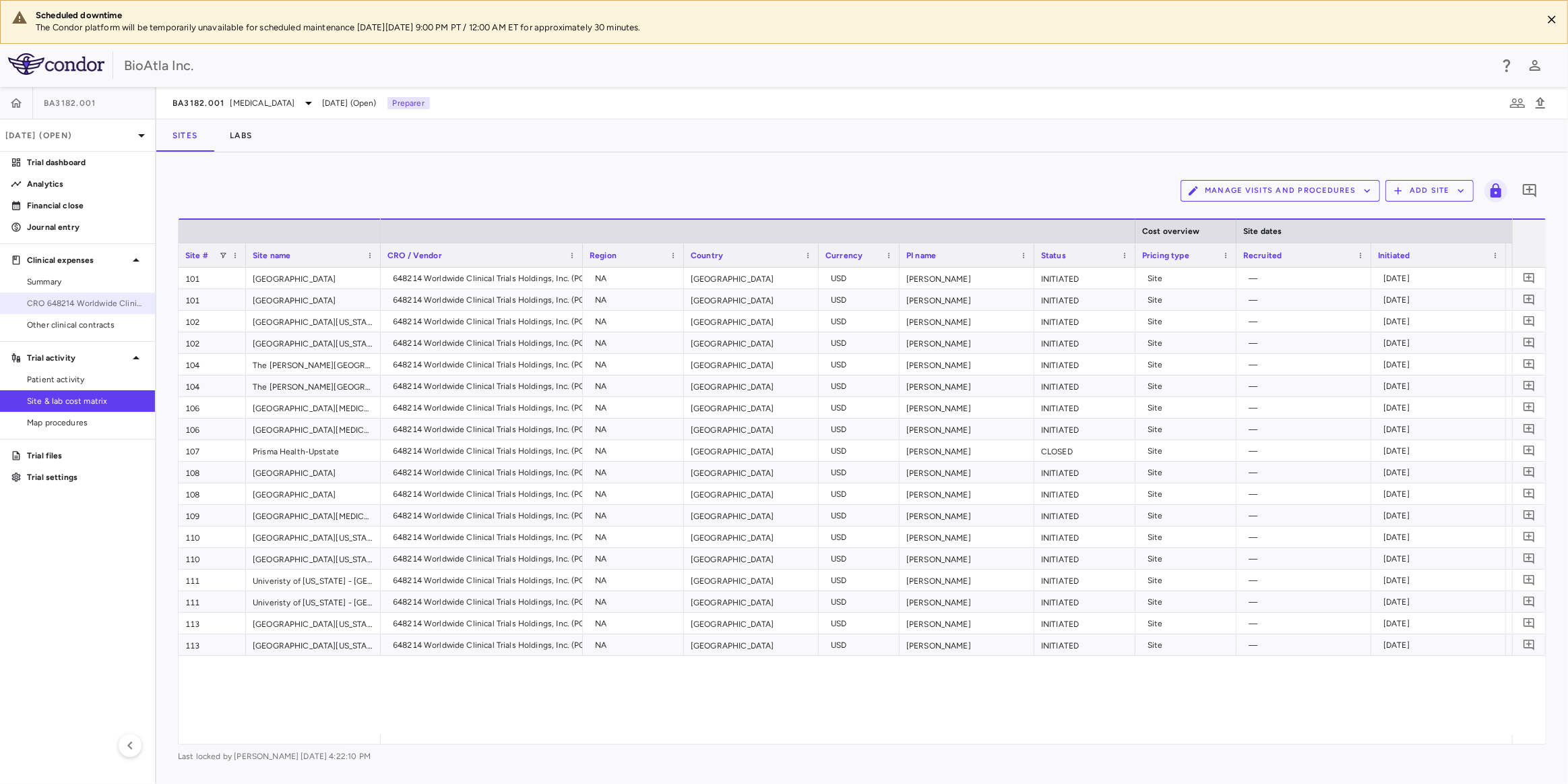
click at [64, 299] on span "CRO 648214 Worldwide Clinical Trials Holdings, Inc." at bounding box center [86, 303] width 117 height 12
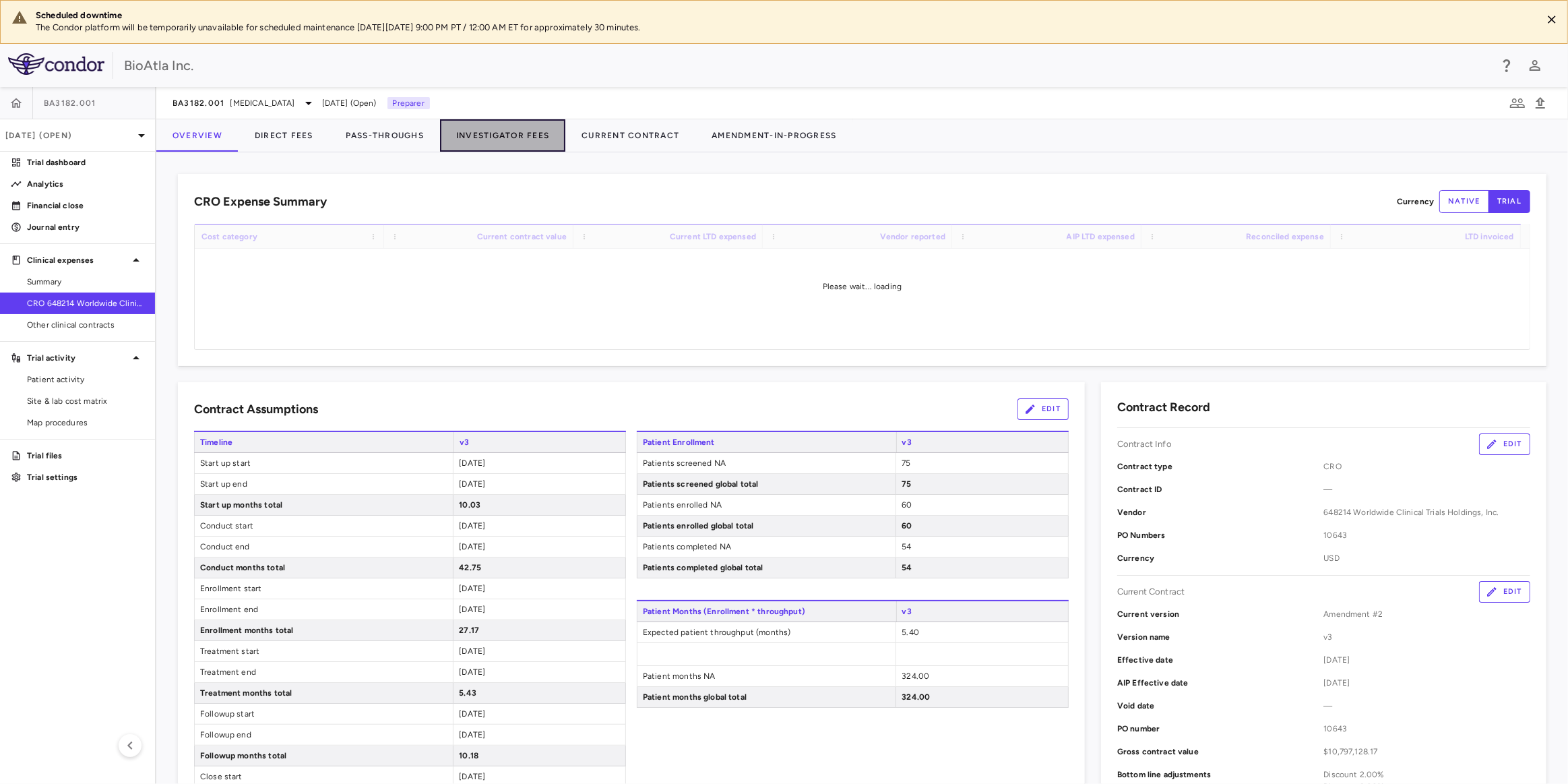
drag, startPoint x: 478, startPoint y: 133, endPoint x: 465, endPoint y: 141, distance: 15.3
click at [478, 134] on button "Investigator Fees" at bounding box center [502, 135] width 125 height 32
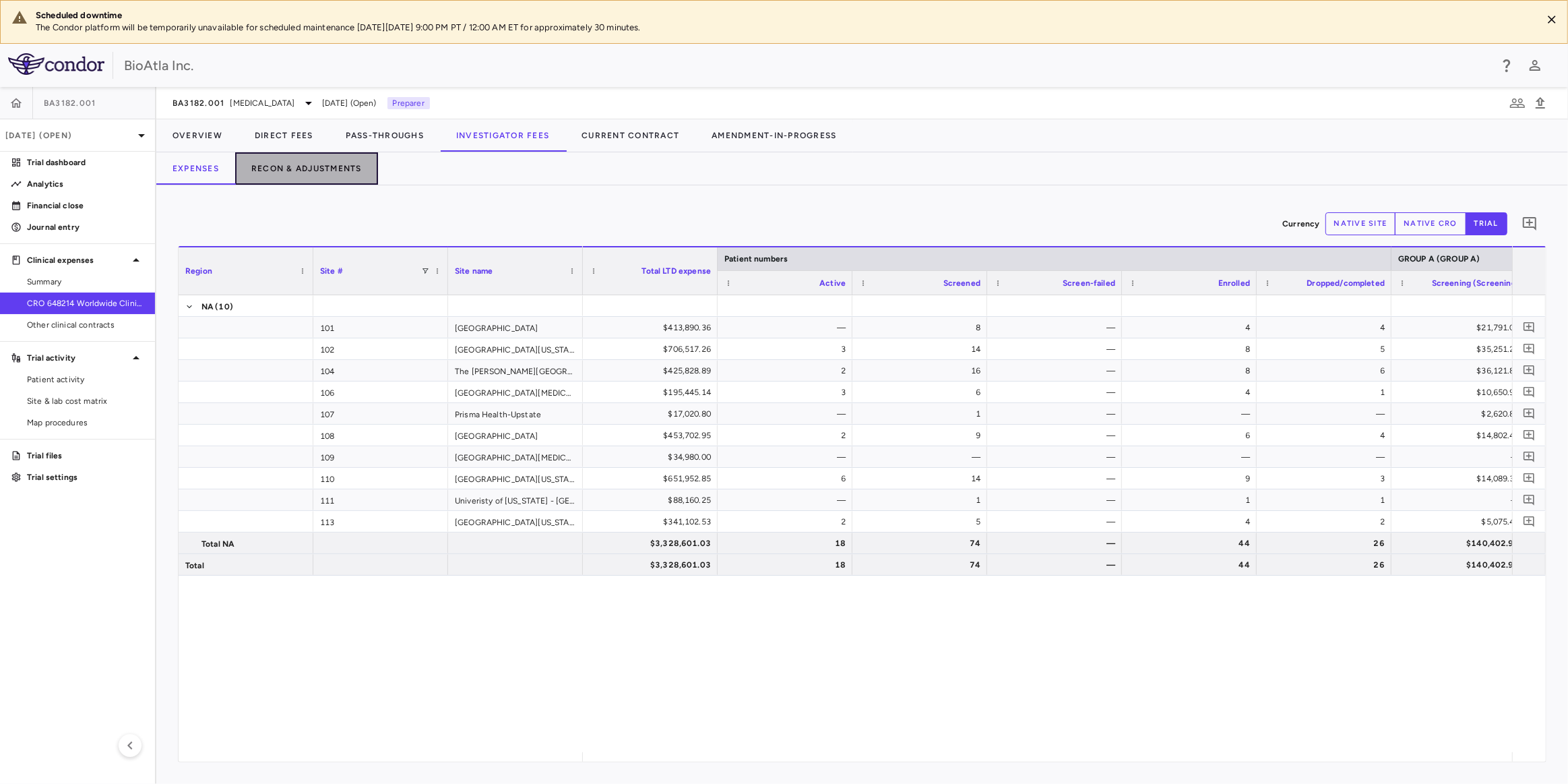
click at [340, 170] on button "Recon & Adjustments" at bounding box center [306, 168] width 143 height 32
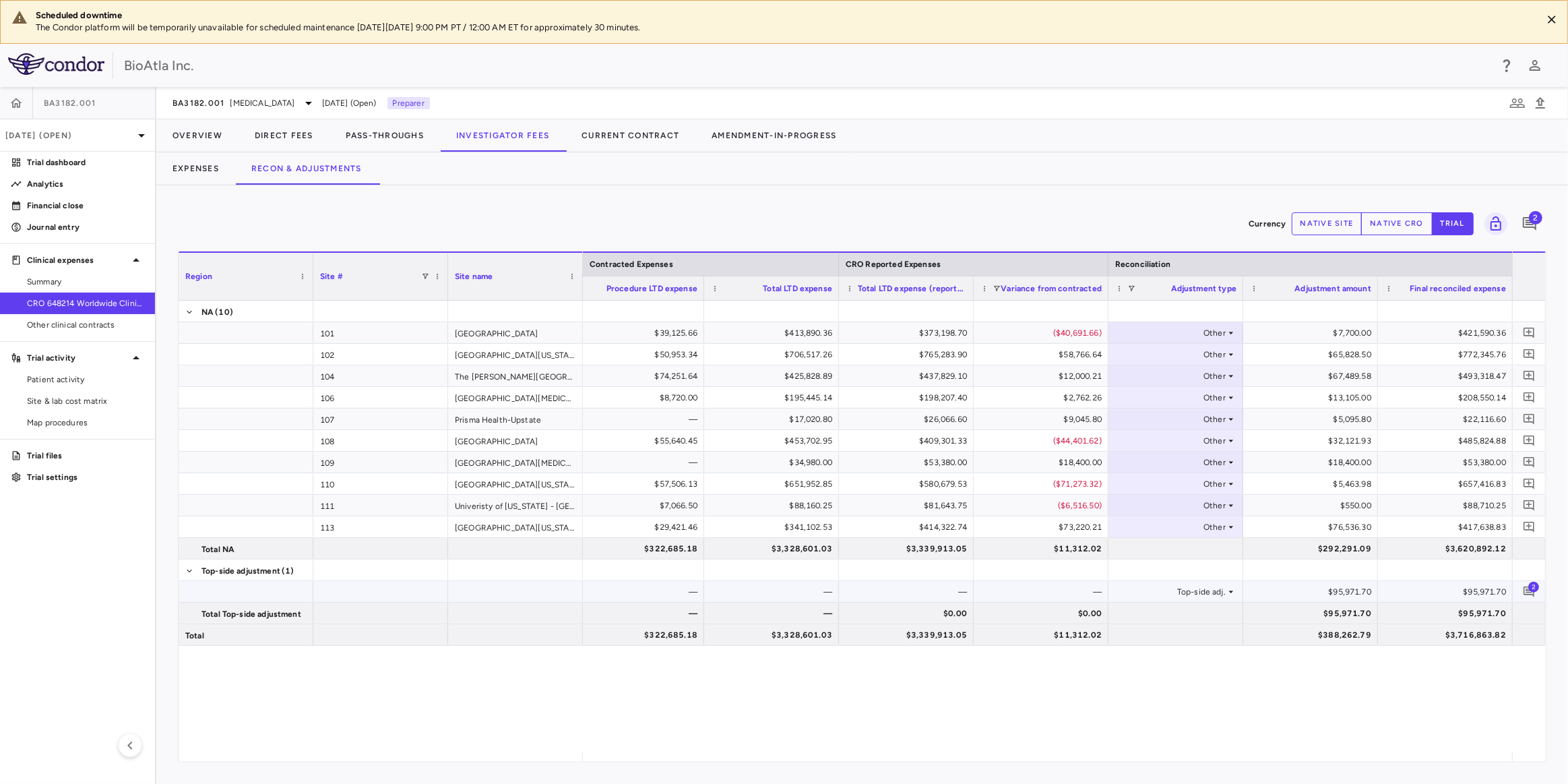
click at [1529, 585] on span "2" at bounding box center [1534, 586] width 11 height 11
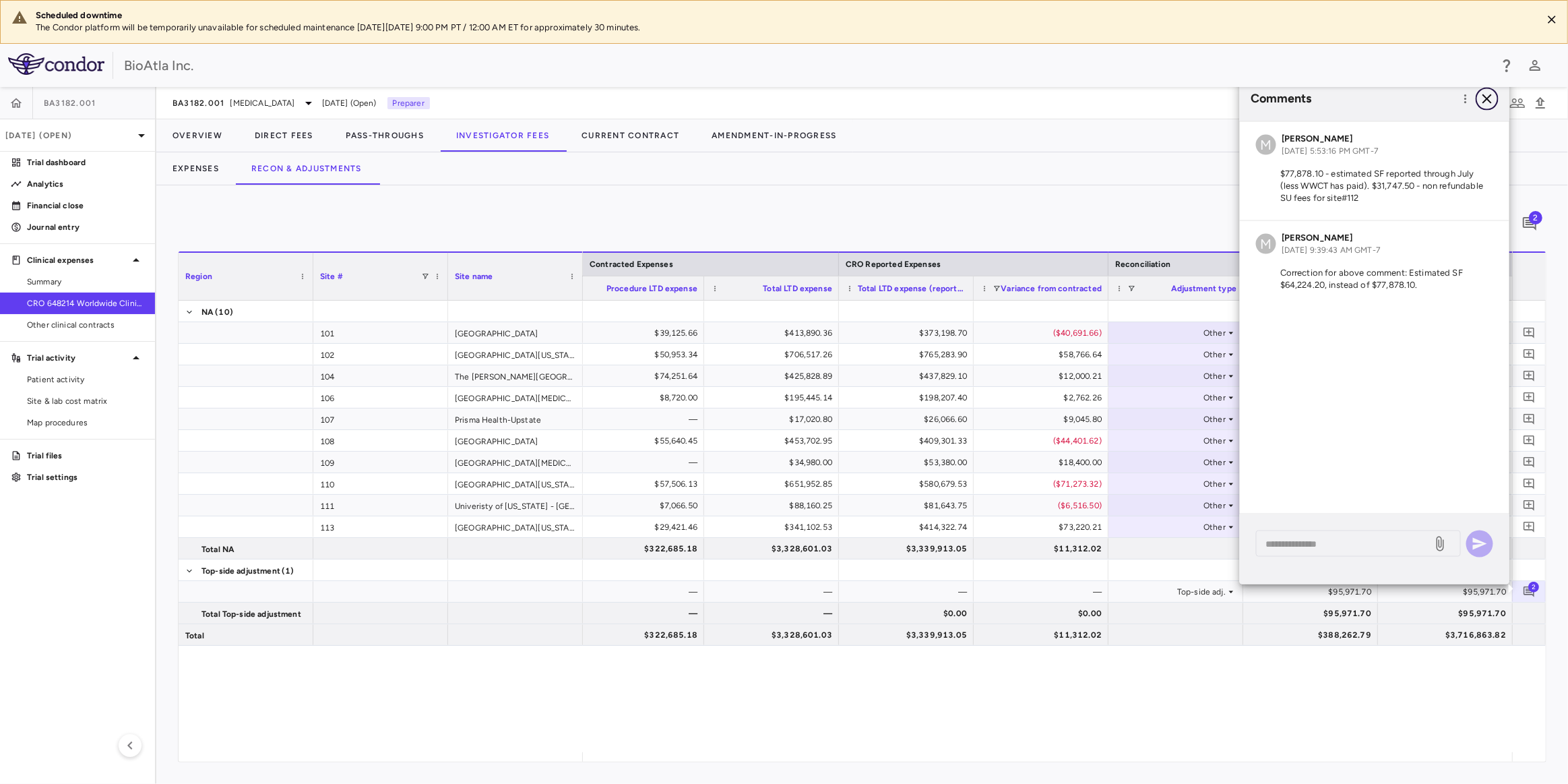
click at [1490, 98] on icon "button" at bounding box center [1487, 98] width 16 height 16
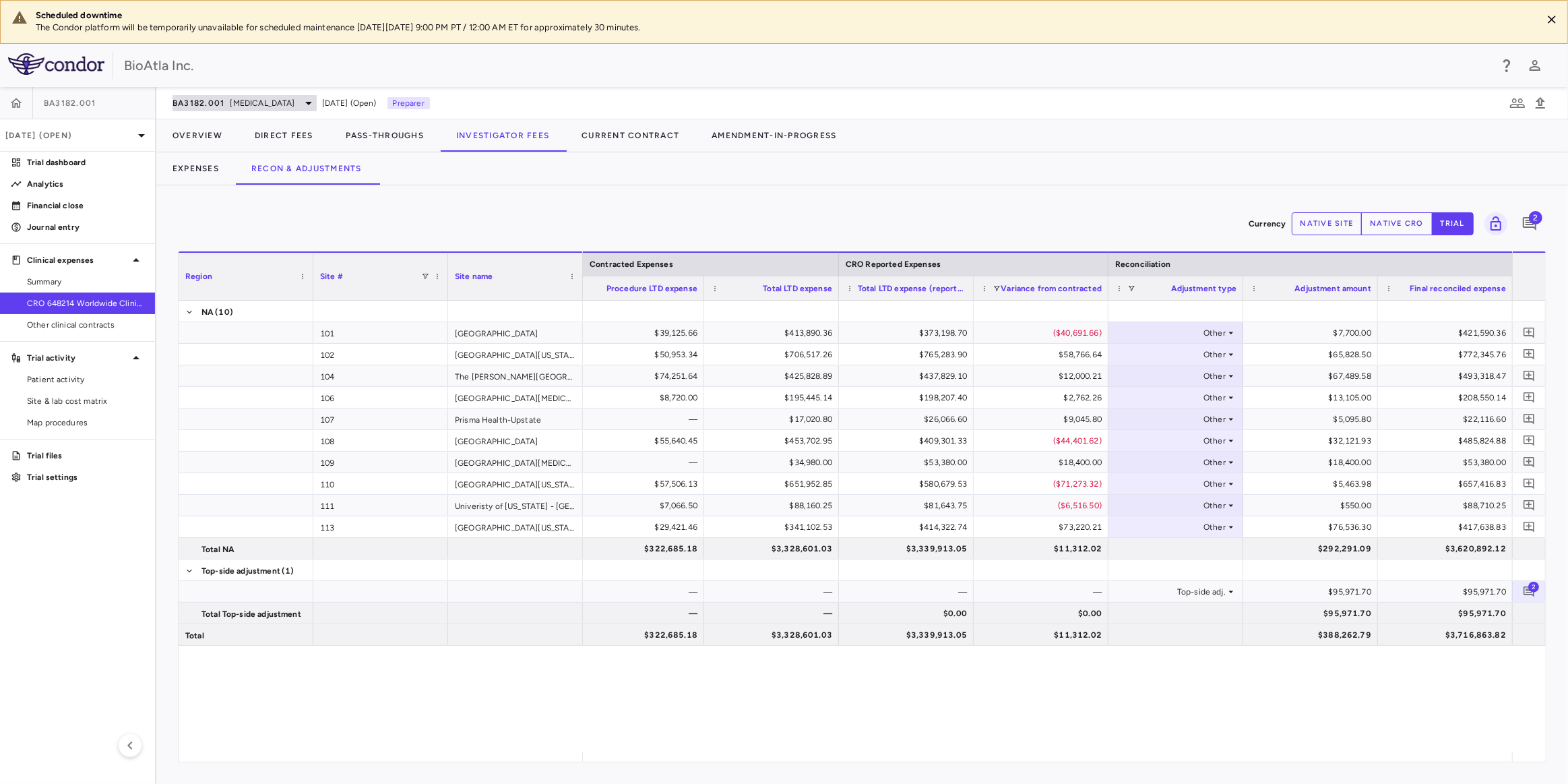
click at [307, 101] on icon at bounding box center [308, 102] width 16 height 16
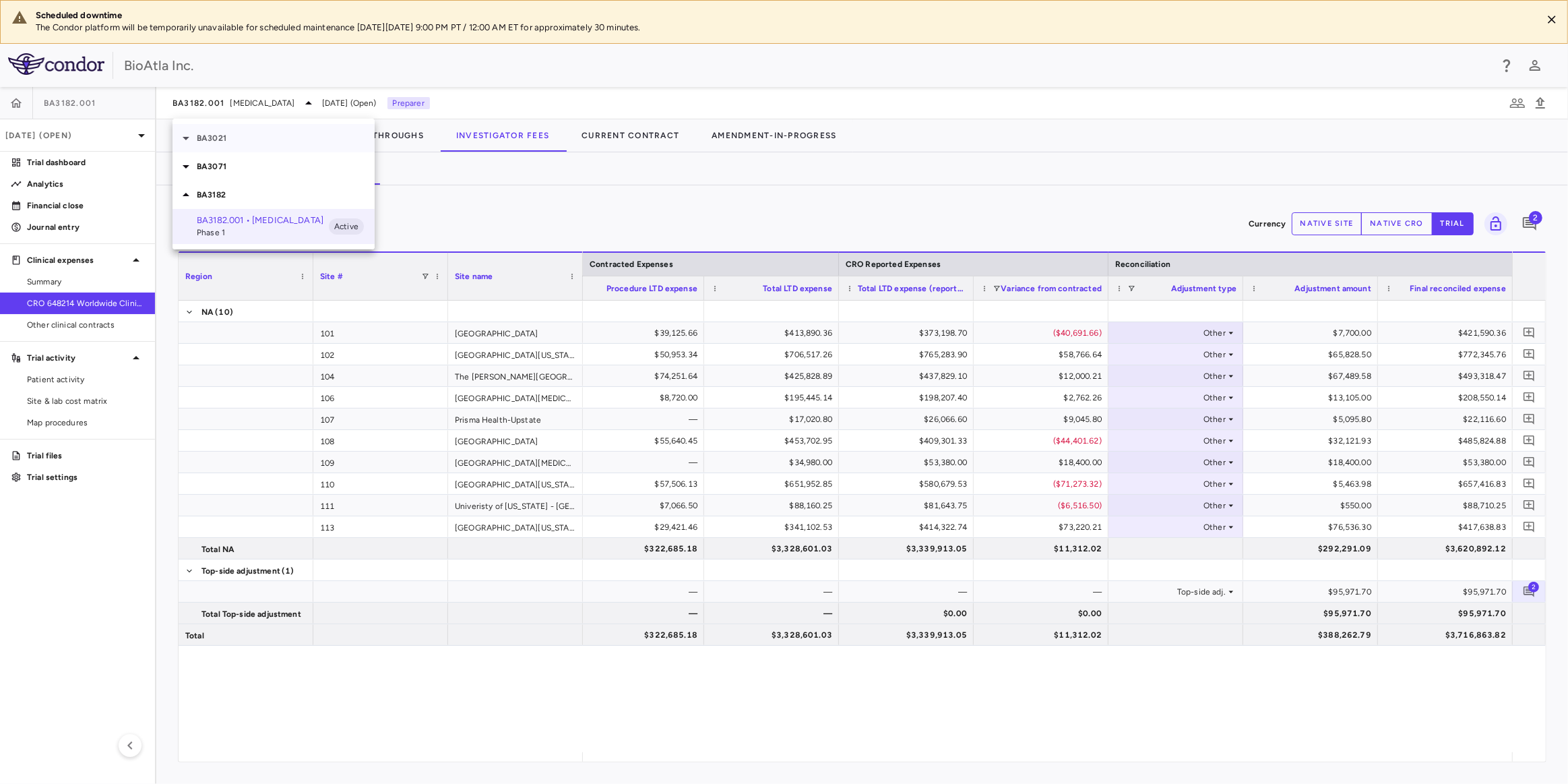
click at [202, 141] on p "BA3021" at bounding box center [286, 138] width 178 height 12
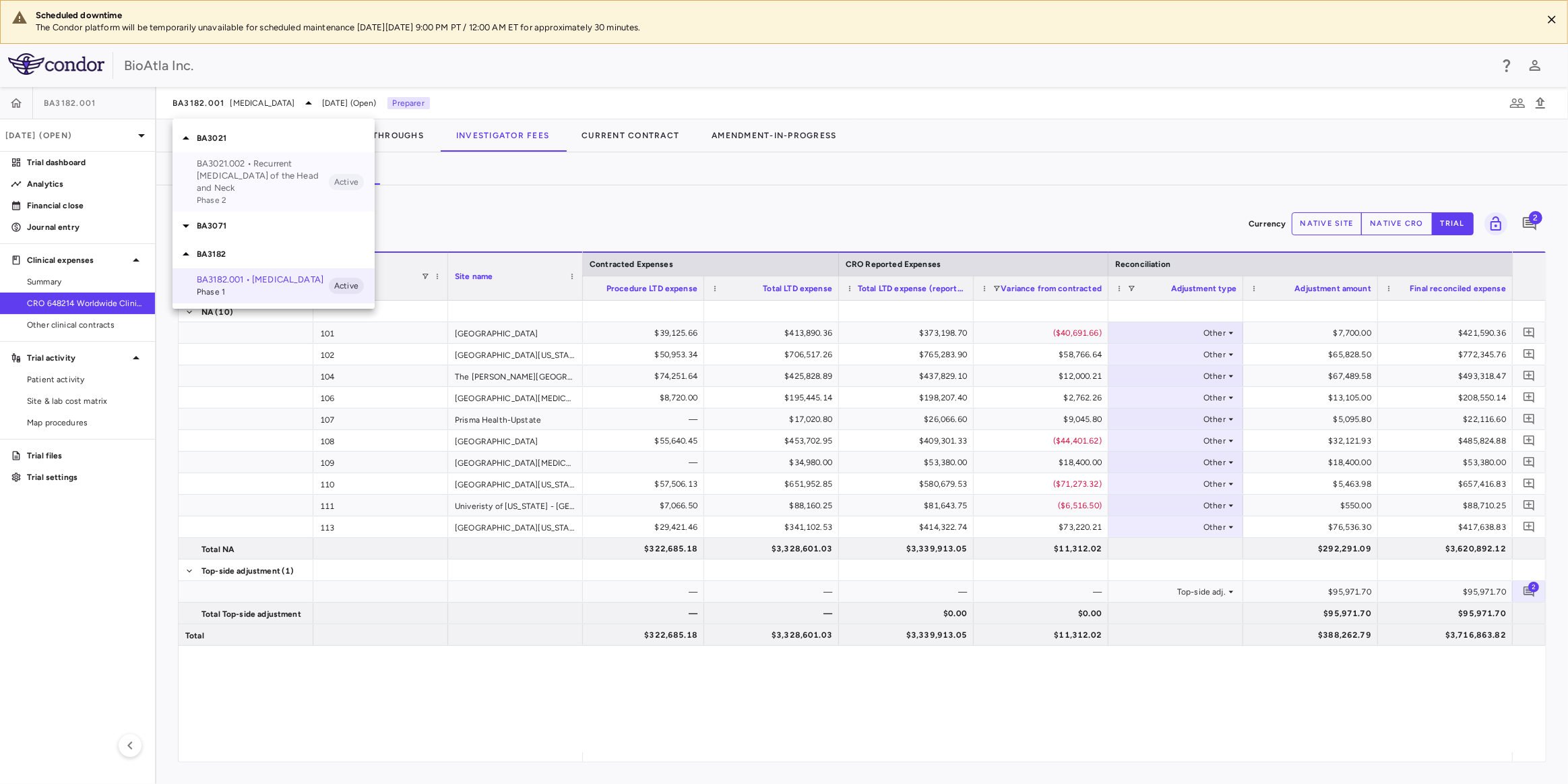
click at [220, 166] on p "BA3021.002 • Recurrent [MEDICAL_DATA] of the Head and Neck" at bounding box center [263, 176] width 132 height 37
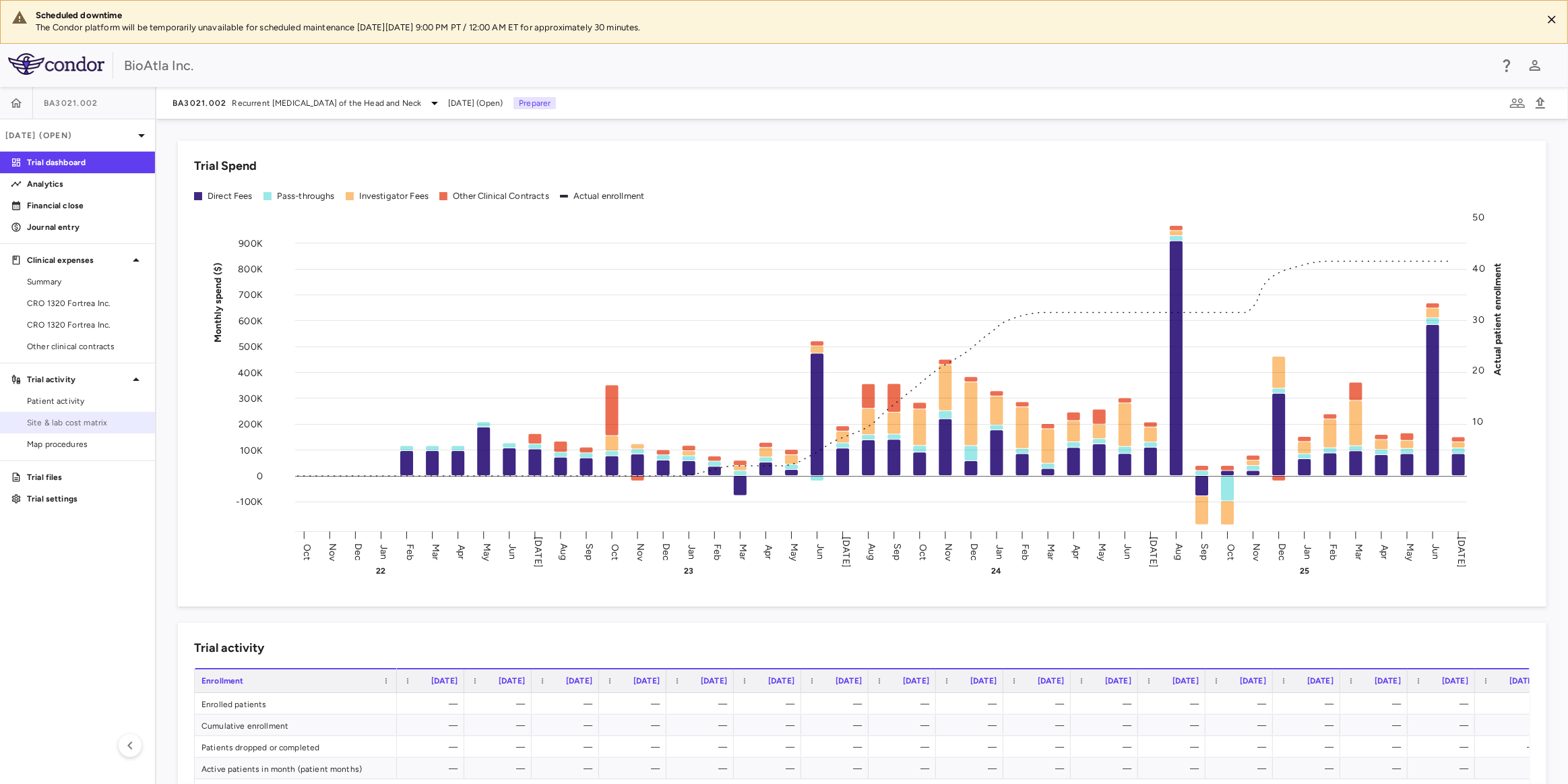
click at [54, 424] on span "Site & lab cost matrix" at bounding box center [86, 422] width 117 height 12
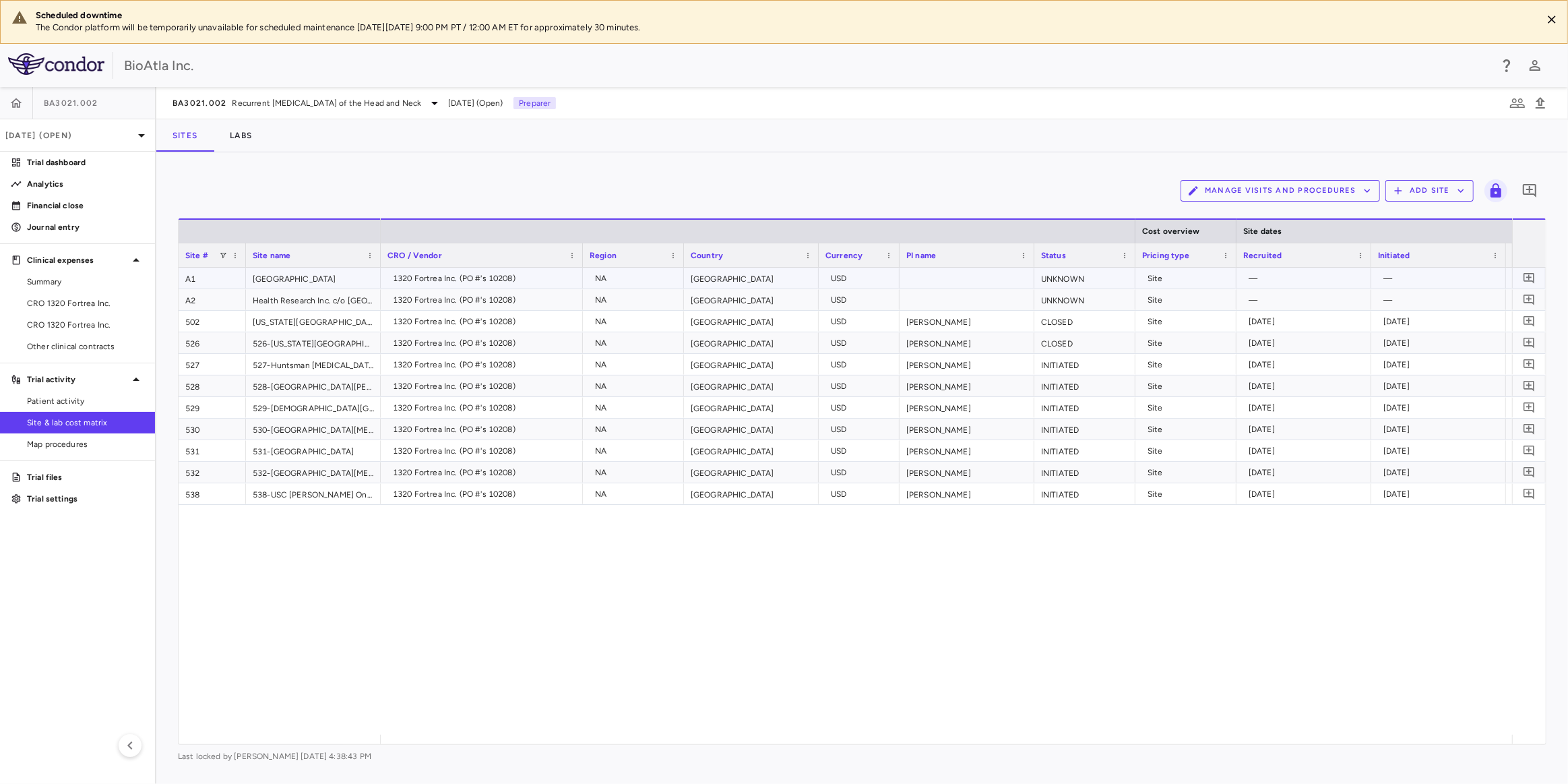
click at [1104, 281] on div "UNKNOWN" at bounding box center [1084, 278] width 101 height 21
click at [1091, 296] on div "UNKNOWN" at bounding box center [1084, 300] width 101 height 21
click at [1254, 193] on button "Manage Visits and Procedures" at bounding box center [1281, 190] width 200 height 22
click at [1248, 212] on li "Visit Schedules" at bounding box center [1267, 216] width 144 height 20
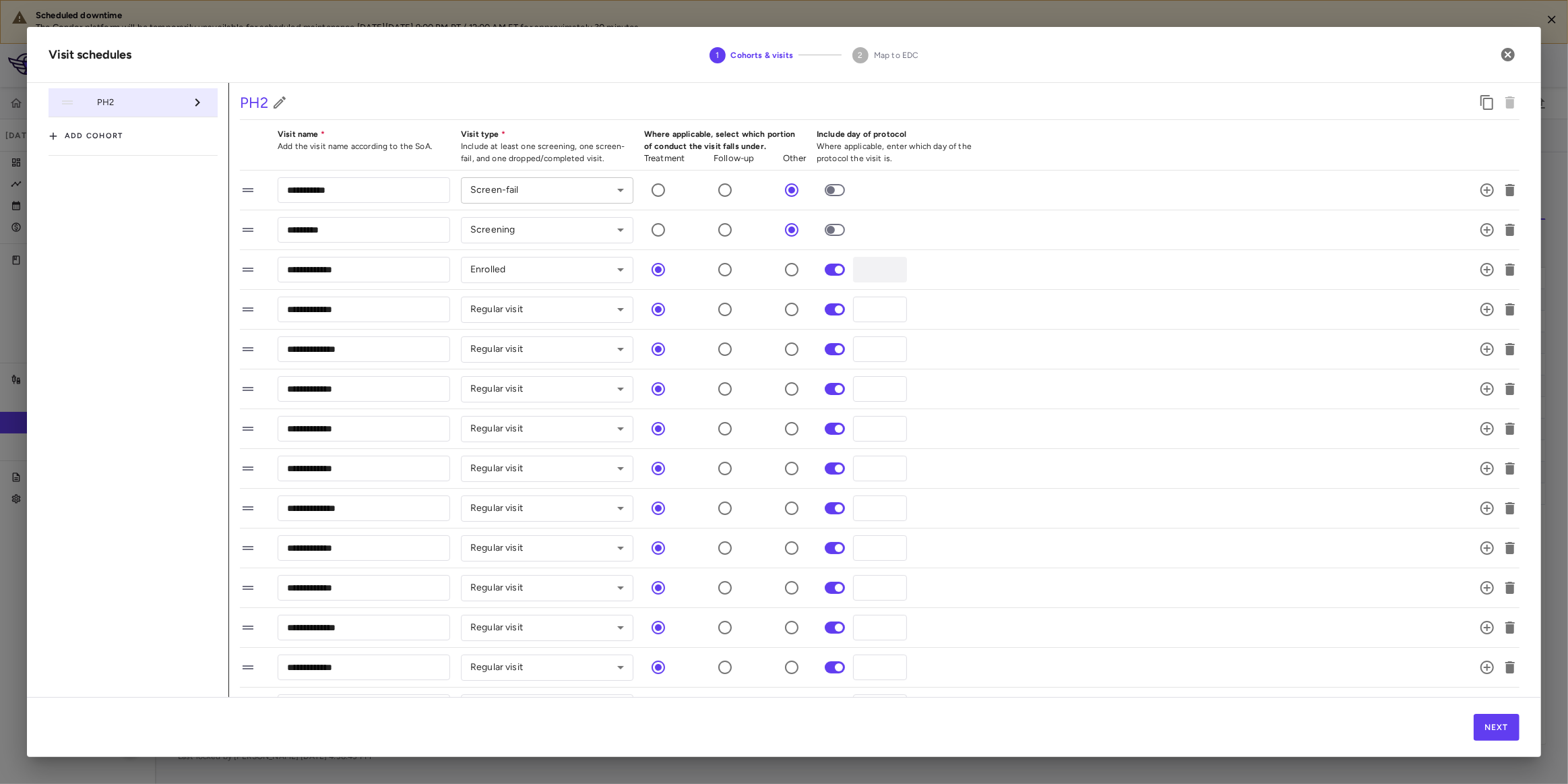
click at [622, 188] on body "Scheduled downtime The Condor platform will be temporarily unavailable for sche…" at bounding box center [784, 392] width 1568 height 784
click at [622, 188] on div at bounding box center [784, 392] width 1568 height 784
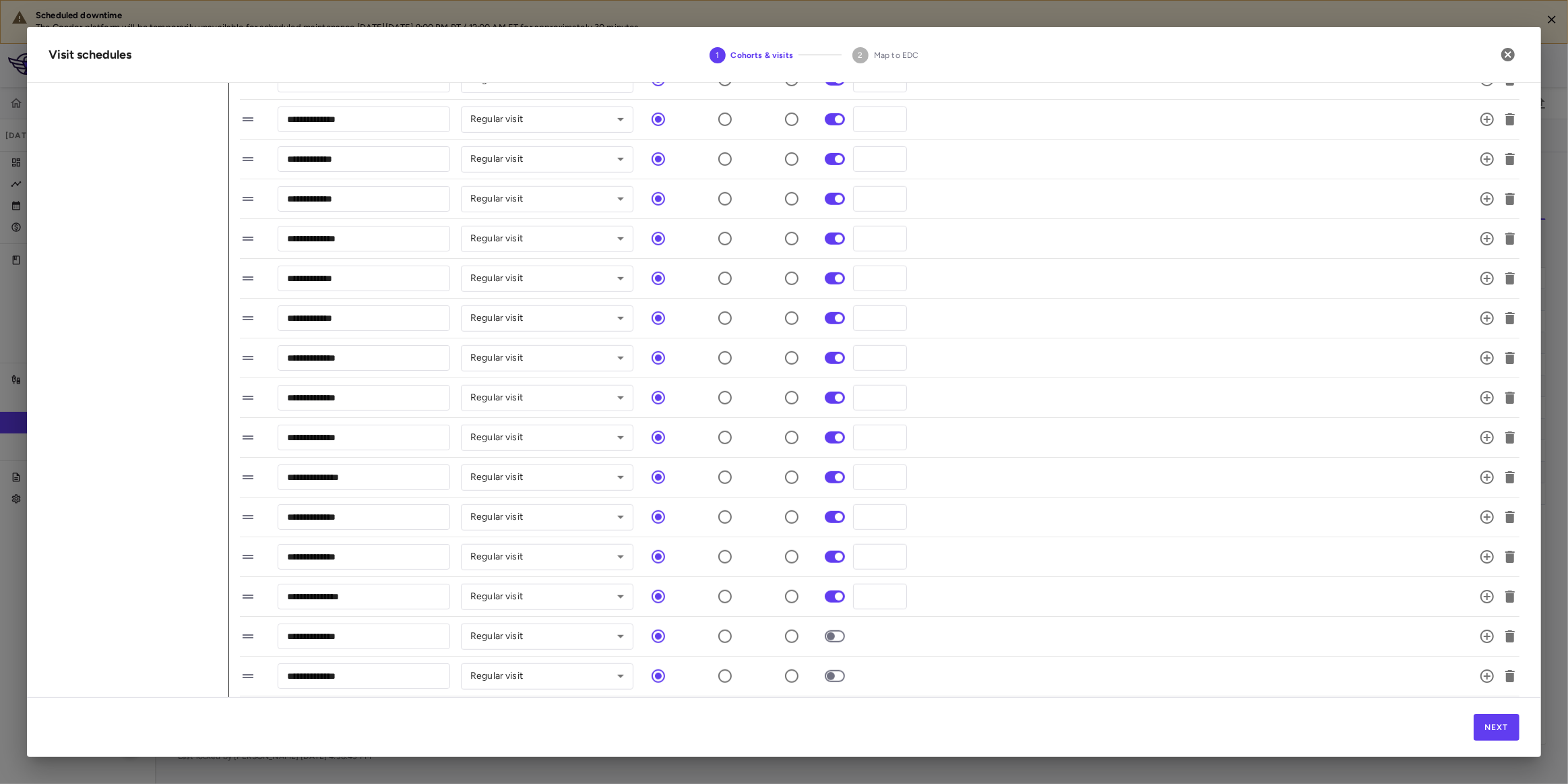
scroll to position [1219, 0]
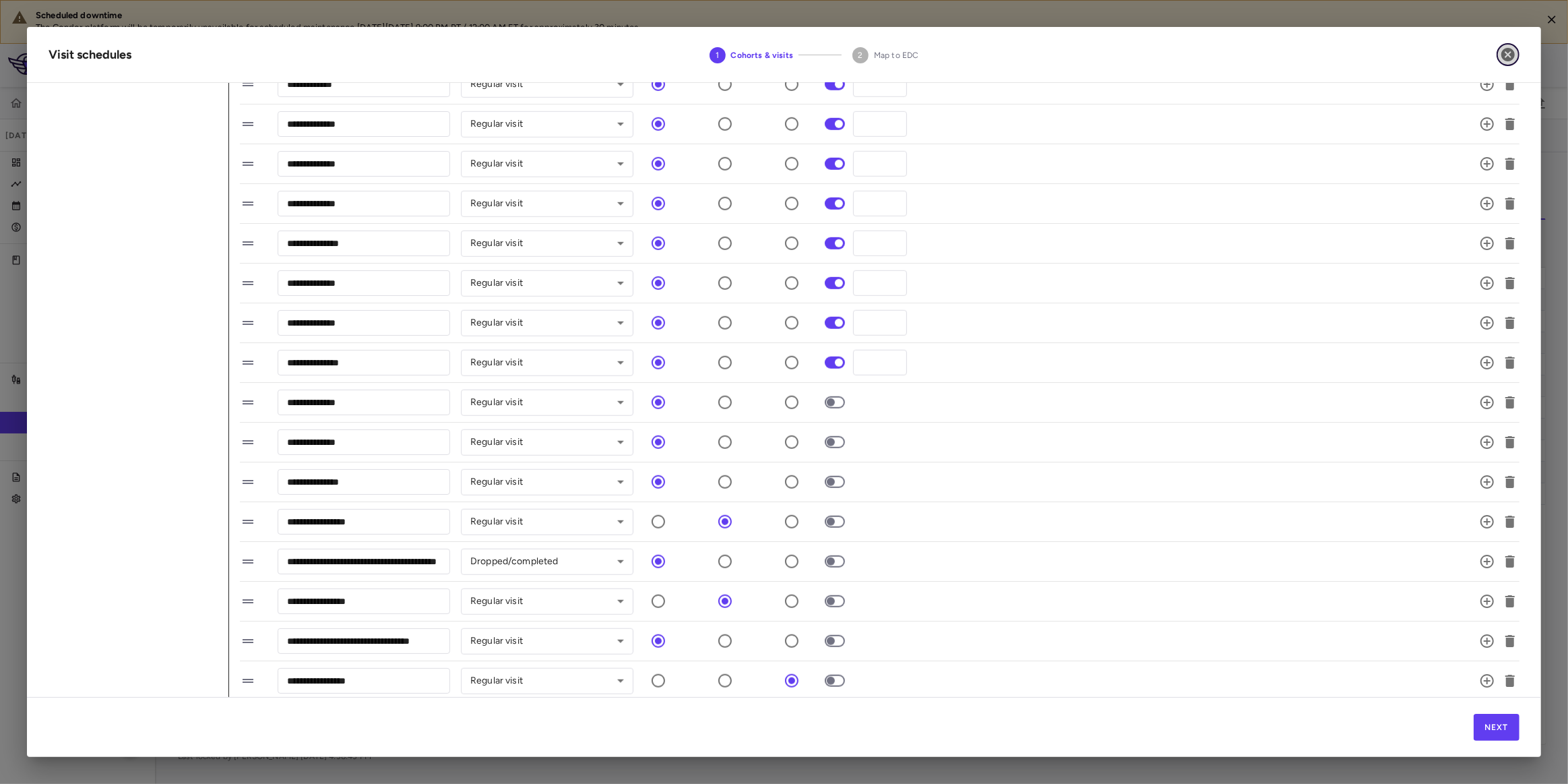
click at [1508, 54] on icon "button" at bounding box center [1508, 54] width 16 height 16
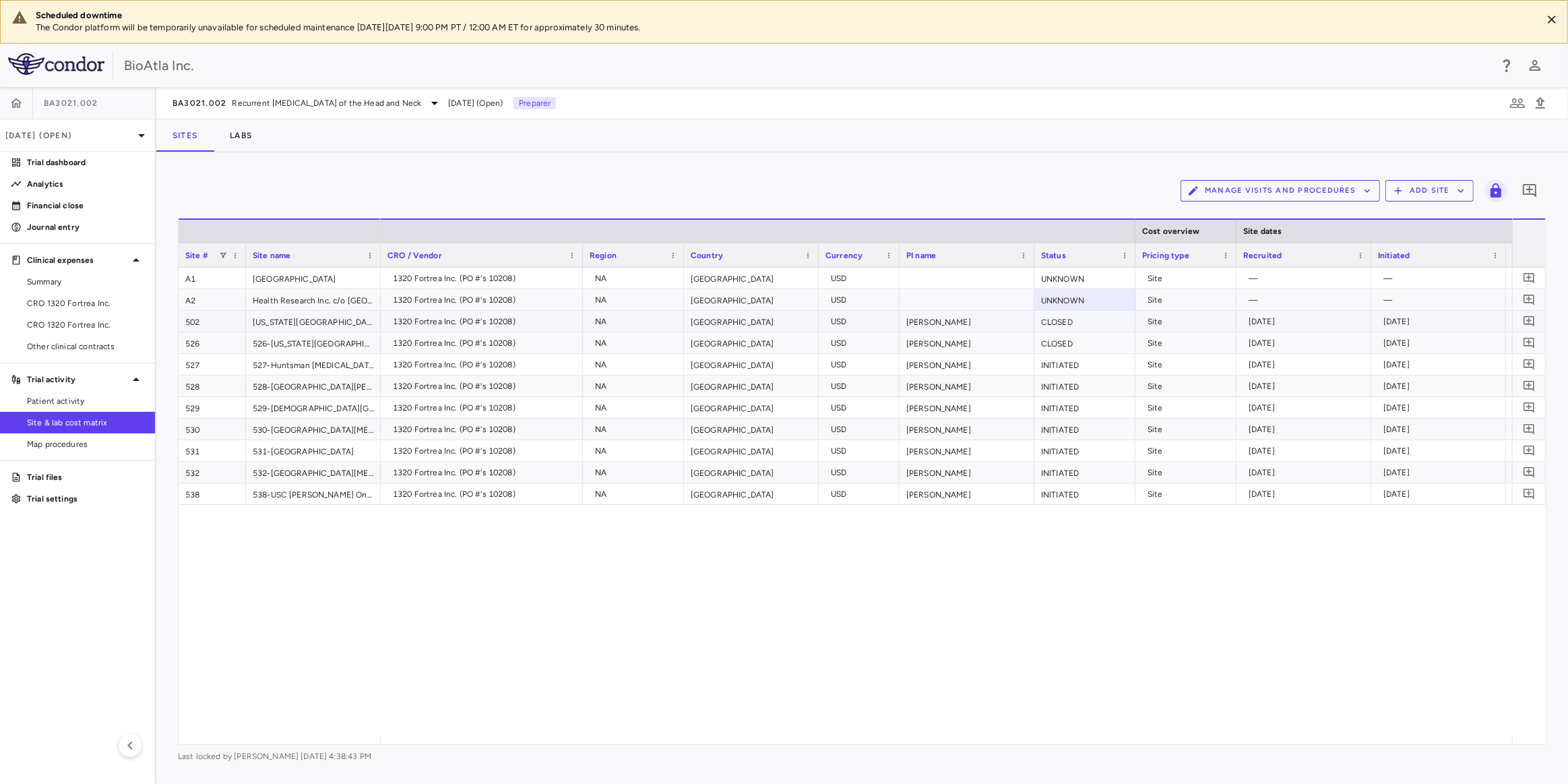
click at [1084, 325] on div "CLOSED" at bounding box center [1084, 321] width 101 height 21
click at [1091, 285] on div "UNKNOWN" at bounding box center [1084, 278] width 101 height 21
click at [1092, 302] on div "UNKNOWN" at bounding box center [1084, 300] width 101 height 21
